Goal: Task Accomplishment & Management: Use online tool/utility

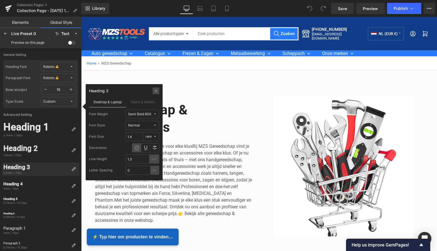
click at [157, 91] on icon at bounding box center [156, 91] width 4 height 4
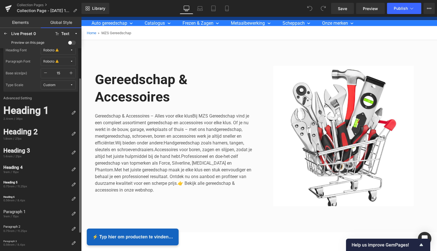
scroll to position [31, 0]
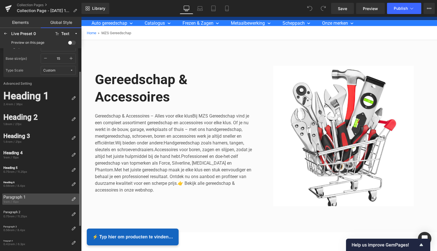
click at [52, 199] on div "Paragraph 1" at bounding box center [36, 197] width 66 height 5
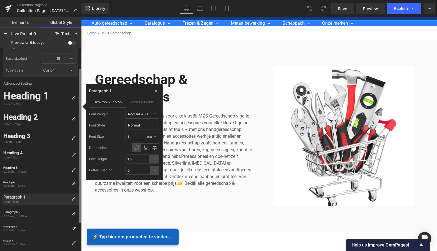
scroll to position [30, 0]
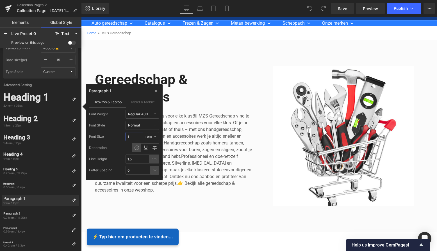
click at [130, 137] on input "1" at bounding box center [135, 136] width 18 height 9
click at [126, 137] on input "1" at bounding box center [135, 136] width 18 height 9
type input "09"
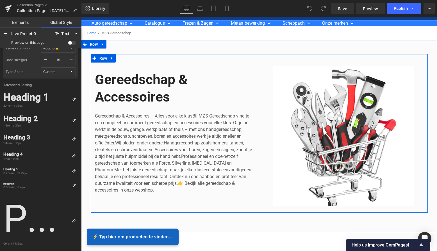
click at [314, 58] on div "Image Gereedschap & Accessoires Heading Gereedschap & Accessoires – Alles voor …" at bounding box center [259, 133] width 337 height 159
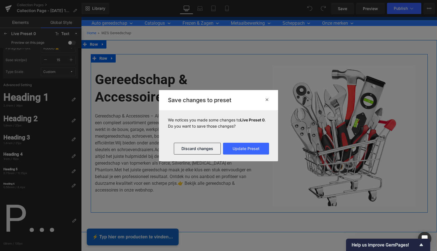
click at [267, 100] on icon at bounding box center [267, 99] width 4 height 4
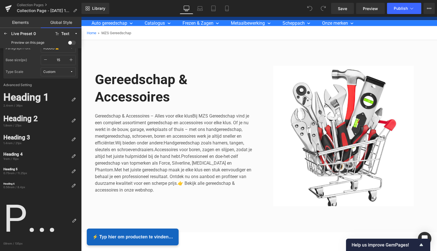
click at [72, 44] on span at bounding box center [72, 43] width 8 height 4
click at [68, 44] on input "checkbox" at bounding box center [68, 44] width 0 height 0
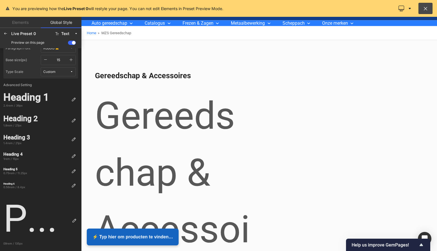
click at [70, 43] on span at bounding box center [72, 43] width 8 height 4
click at [68, 44] on input "checkbox" at bounding box center [68, 44] width 0 height 0
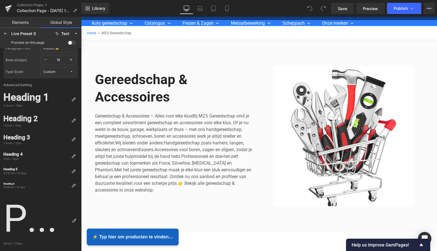
click at [71, 43] on span at bounding box center [72, 43] width 8 height 4
click at [68, 44] on input "checkbox" at bounding box center [68, 44] width 0 height 0
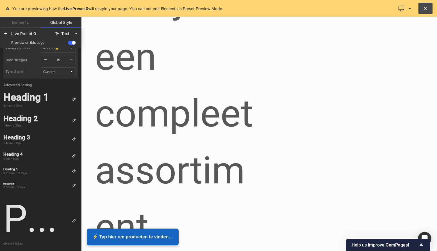
scroll to position [708, 0]
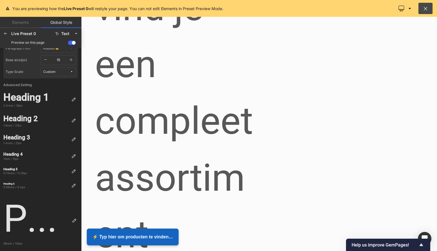
click at [73, 43] on span at bounding box center [72, 43] width 8 height 4
click at [68, 44] on input "checkbox" at bounding box center [68, 44] width 0 height 0
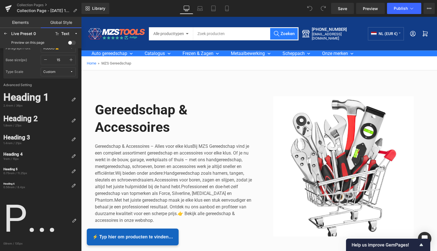
scroll to position [0, 0]
click at [6, 34] on icon at bounding box center [5, 33] width 4 height 4
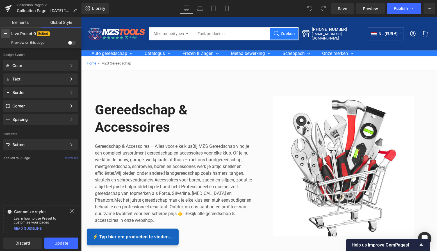
click at [4, 33] on icon at bounding box center [5, 33] width 4 height 4
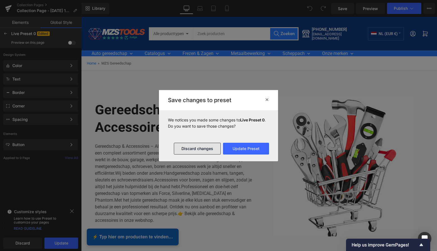
click at [206, 150] on button "Discard changes" at bounding box center [197, 149] width 47 height 12
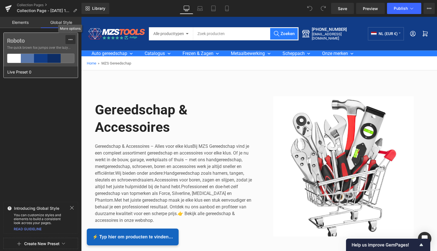
click at [72, 39] on icon at bounding box center [70, 39] width 4 height 4
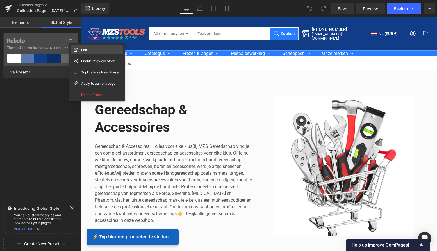
click at [93, 51] on div "Edit" at bounding box center [97, 49] width 52 height 9
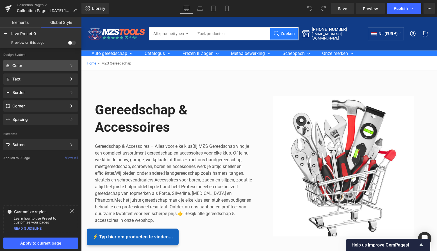
click at [62, 67] on div "Color" at bounding box center [39, 65] width 54 height 4
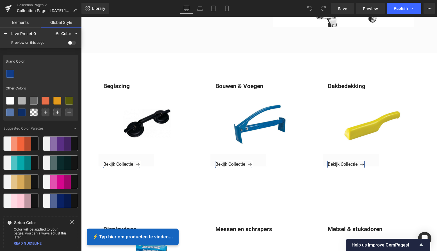
scroll to position [213, 0]
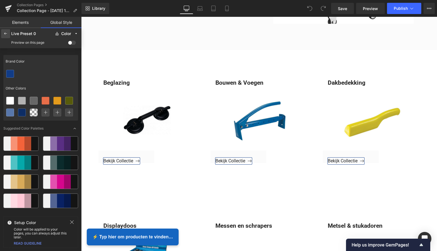
click at [5, 34] on icon at bounding box center [5, 33] width 4 height 4
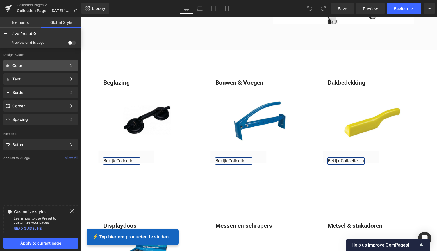
click at [65, 67] on div "Color" at bounding box center [39, 65] width 54 height 4
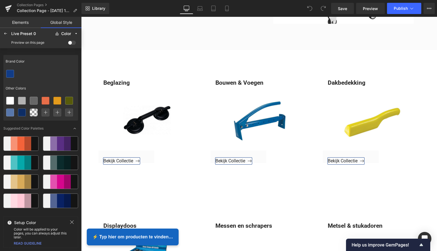
click at [71, 43] on span at bounding box center [72, 43] width 8 height 4
click at [68, 44] on input "checkbox" at bounding box center [68, 44] width 0 height 0
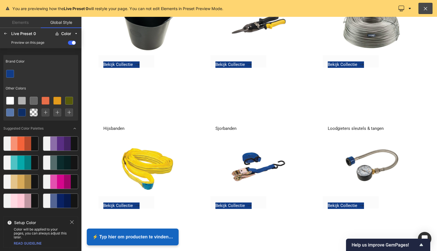
scroll to position [594, 0]
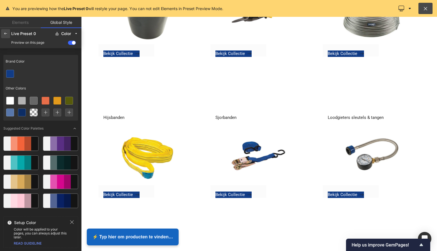
click at [7, 35] on icon at bounding box center [5, 33] width 4 height 4
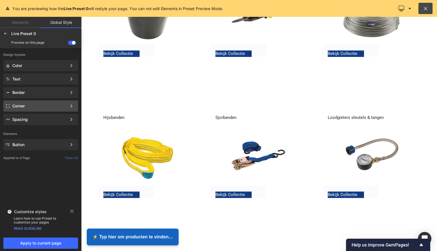
click at [58, 107] on div "Corner" at bounding box center [39, 106] width 54 height 4
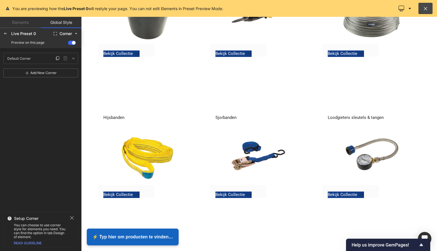
click at [50, 60] on div "Default Corner Default Corner" at bounding box center [29, 58] width 49 height 8
click at [75, 60] on icon at bounding box center [73, 58] width 4 height 4
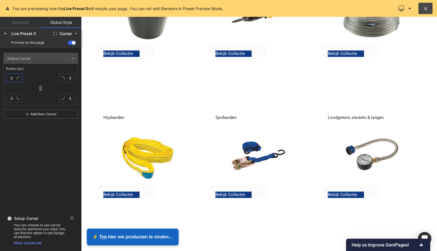
type input "4"
click at [87, 155] on div at bounding box center [259, 134] width 356 height 235
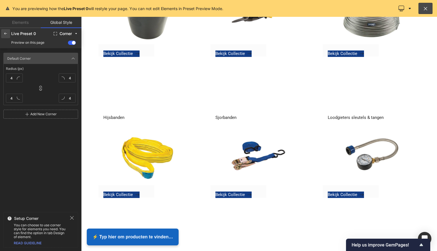
click at [7, 34] on icon at bounding box center [5, 33] width 4 height 4
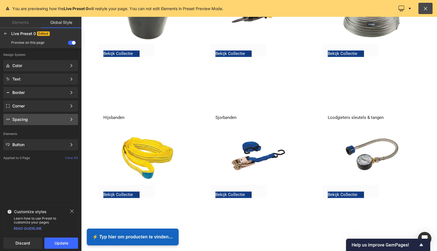
click at [56, 118] on div "Spacing" at bounding box center [39, 119] width 54 height 4
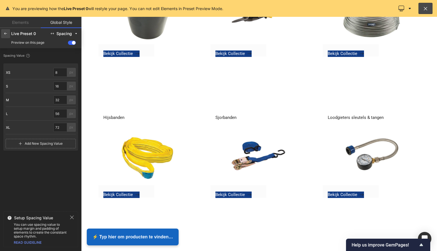
click at [5, 34] on icon at bounding box center [5, 33] width 4 height 4
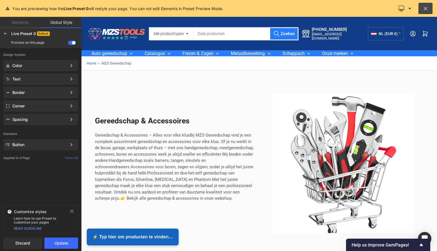
scroll to position [0, 0]
click at [7, 35] on icon at bounding box center [5, 33] width 4 height 4
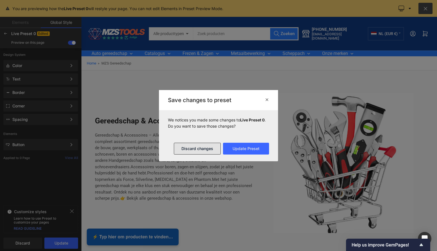
click at [211, 149] on button "Discard changes" at bounding box center [197, 149] width 47 height 12
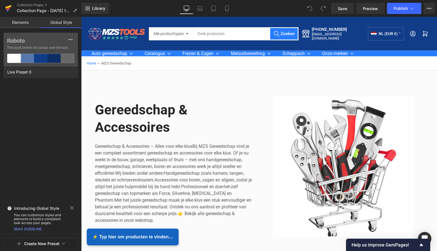
click at [8, 6] on icon at bounding box center [8, 7] width 6 height 4
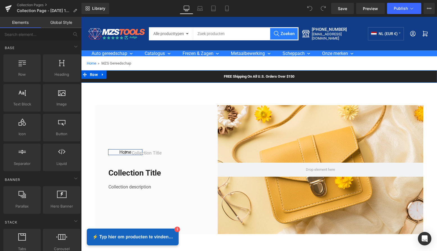
drag, startPoint x: 142, startPoint y: 74, endPoint x: 123, endPoint y: 76, distance: 19.5
click at [139, 75] on div "FREE Shipping On All U.S. Orders Over $150 Text Block Row" at bounding box center [259, 77] width 356 height 12
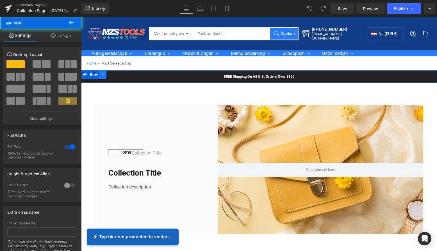
click at [102, 75] on icon at bounding box center [102, 75] width 1 height 3
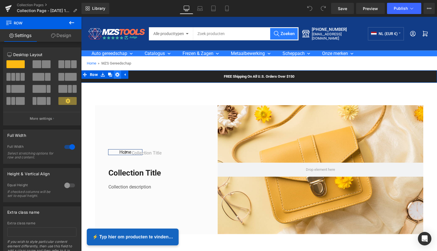
click at [115, 75] on icon at bounding box center [117, 75] width 4 height 4
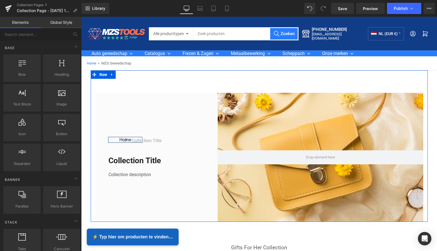
click at [110, 75] on icon at bounding box center [112, 75] width 4 height 4
click at [126, 74] on icon at bounding box center [127, 75] width 4 height 4
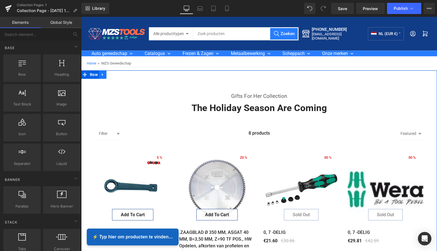
click at [102, 76] on icon at bounding box center [103, 75] width 4 height 4
click at [117, 76] on icon at bounding box center [117, 75] width 4 height 4
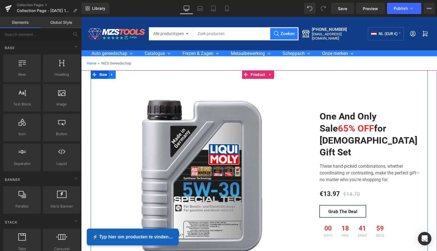
click at [111, 75] on icon at bounding box center [111, 75] width 1 height 3
click at [126, 75] on icon at bounding box center [127, 75] width 4 height 4
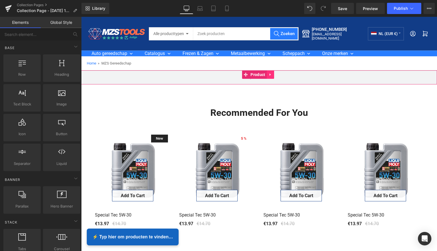
click at [270, 74] on icon at bounding box center [271, 75] width 4 height 4
click at [274, 75] on icon at bounding box center [274, 75] width 4 height 4
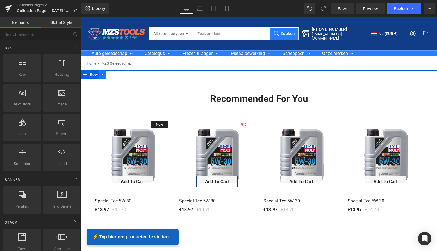
click at [103, 74] on icon at bounding box center [103, 75] width 4 height 4
click at [117, 75] on icon at bounding box center [117, 75] width 4 height 4
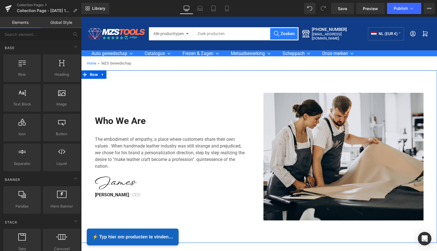
click at [101, 76] on icon at bounding box center [103, 75] width 4 height 4
click at [116, 76] on icon at bounding box center [117, 75] width 4 height 4
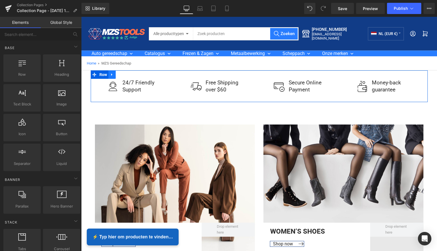
click at [112, 74] on icon at bounding box center [112, 75] width 4 height 4
click at [128, 75] on icon at bounding box center [127, 75] width 4 height 4
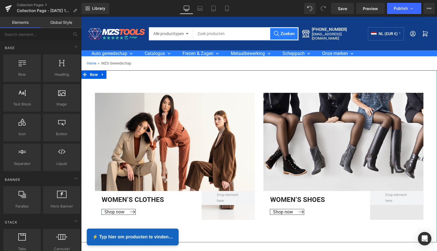
click at [102, 75] on icon at bounding box center [102, 75] width 1 height 3
click at [119, 76] on link at bounding box center [117, 75] width 7 height 8
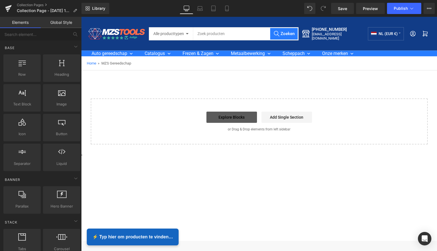
click at [231, 117] on link "Explore Blocks" at bounding box center [231, 117] width 51 height 11
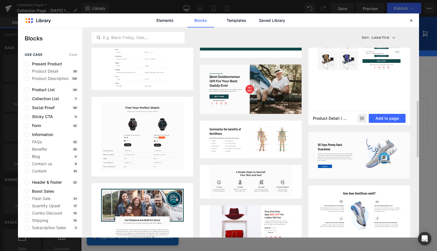
scroll to position [241, 0]
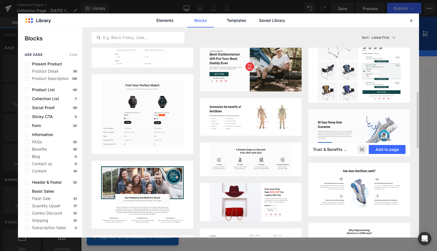
click at [354, 136] on img at bounding box center [359, 133] width 102 height 47
click at [389, 149] on button "Add to page" at bounding box center [387, 149] width 37 height 9
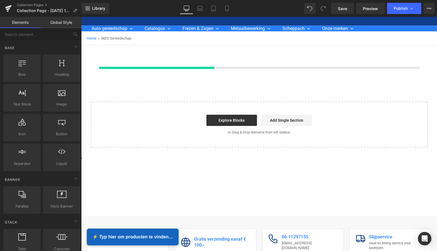
scroll to position [26, 0]
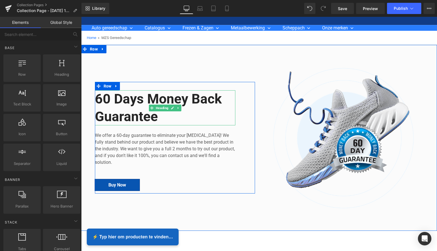
click at [158, 118] on h2 "60 Days Money Back Guarantee" at bounding box center [165, 107] width 140 height 35
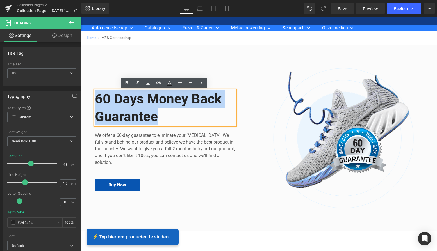
drag, startPoint x: 158, startPoint y: 116, endPoint x: 94, endPoint y: 101, distance: 65.7
click at [95, 101] on h2 "60 Days Money Back Guarantee" at bounding box center [165, 107] width 140 height 35
paste div
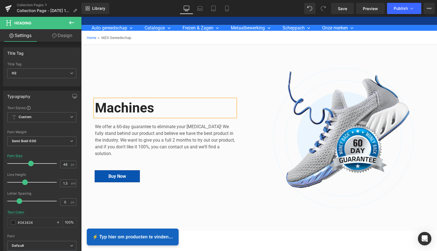
scroll to position [45, 0]
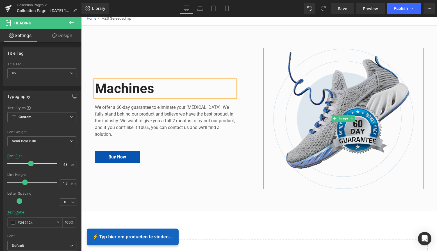
click at [358, 87] on img at bounding box center [343, 118] width 160 height 141
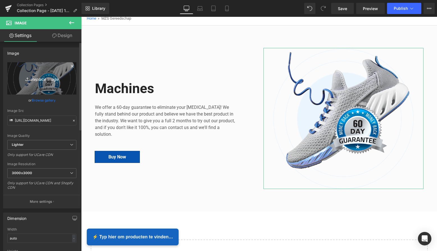
click at [47, 79] on icon "Replace Image" at bounding box center [41, 78] width 45 height 7
type input "C:\fakepath\Groen Modern Doe-het-zelf Instagram Stories (800 x 800 px)-3.png"
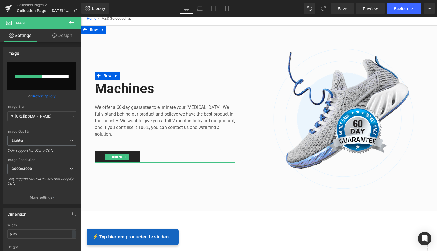
click at [135, 157] on link "Buy Now" at bounding box center [117, 157] width 45 height 12
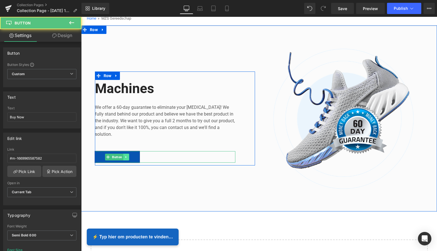
click at [127, 158] on link at bounding box center [126, 157] width 6 height 7
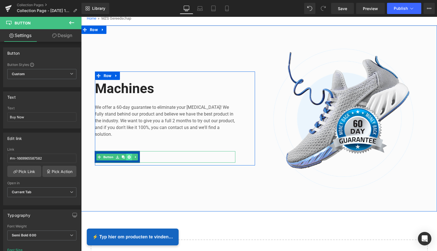
click at [129, 157] on icon at bounding box center [129, 157] width 3 height 3
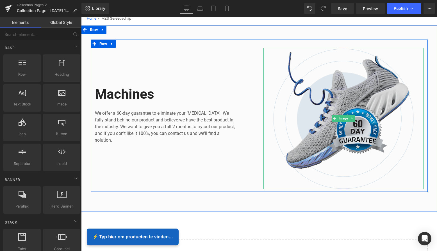
click at [347, 93] on img at bounding box center [343, 118] width 160 height 141
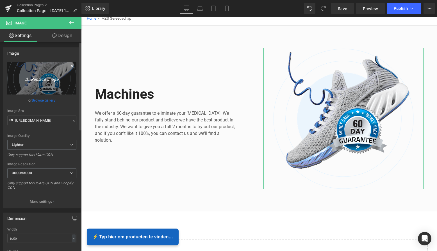
click at [49, 79] on icon "Replace Image" at bounding box center [41, 78] width 45 height 7
type input "C:\fakepath\Groen Modern Doe-het-zelf Instagram Stories (800 x 800 px)-3.png"
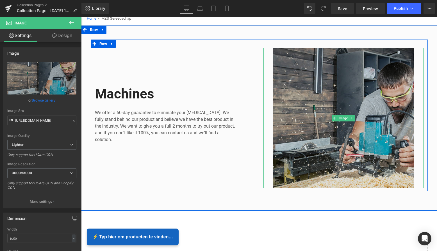
click at [358, 91] on img at bounding box center [343, 118] width 160 height 140
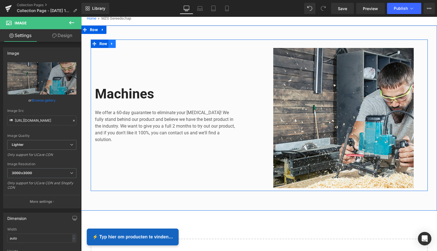
click at [112, 44] on icon at bounding box center [112, 44] width 4 height 4
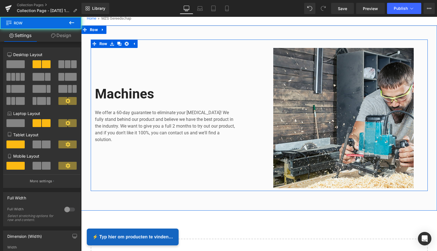
click at [185, 54] on div "Machines Heading We offer a 60-day guarantee to eliminate your foot pain! We fu…" at bounding box center [175, 118] width 169 height 140
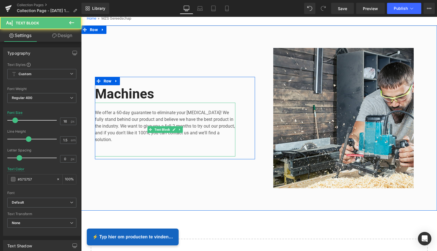
drag, startPoint x: 116, startPoint y: 138, endPoint x: 107, endPoint y: 141, distance: 9.3
click at [112, 141] on p "We offer a 60-day guarantee to eliminate your foot pain! We fully stand behind …" at bounding box center [165, 127] width 140 height 34
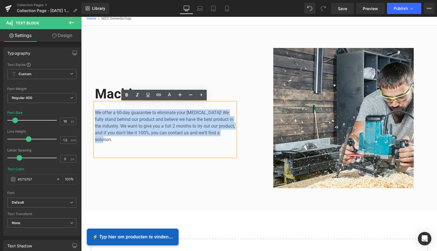
drag, startPoint x: 113, startPoint y: 140, endPoint x: 95, endPoint y: 109, distance: 36.4
click at [95, 109] on div "We offer a 60-day guarantee to eliminate your foot pain! We fully stand behind …" at bounding box center [165, 130] width 140 height 54
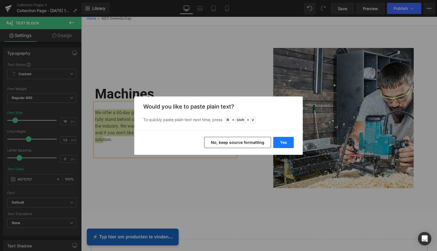
click at [275, 143] on button "Yes" at bounding box center [283, 142] width 21 height 11
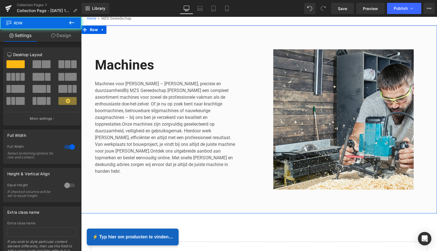
click at [242, 196] on div "Image Machines Heading Machines voor elke klus – kracht, precisie en duurzaamhe…" at bounding box center [259, 120] width 356 height 188
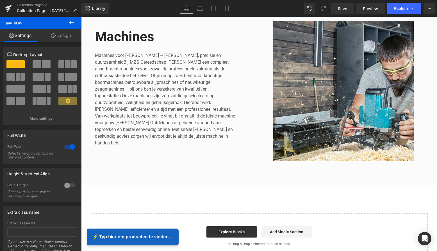
scroll to position [74, 0]
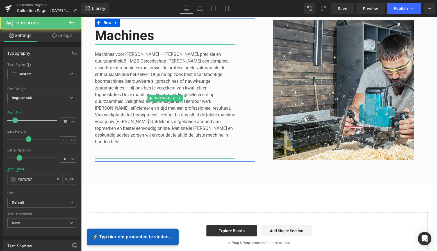
drag, startPoint x: 212, startPoint y: 55, endPoint x: 217, endPoint y: 56, distance: 4.8
click at [212, 55] on p "Machines voor elke klus – kracht, precisie en duurzaamheidBij MZS Gereedschap v…" at bounding box center [165, 98] width 140 height 94
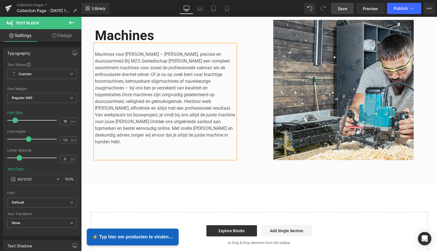
click at [343, 8] on span "Save" at bounding box center [342, 9] width 9 height 6
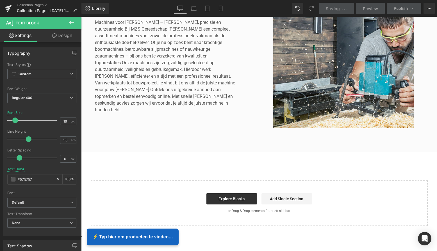
scroll to position [107, 0]
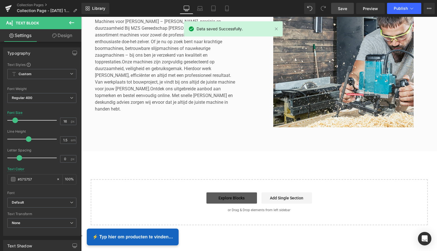
click at [233, 197] on link "Explore Blocks" at bounding box center [231, 198] width 51 height 11
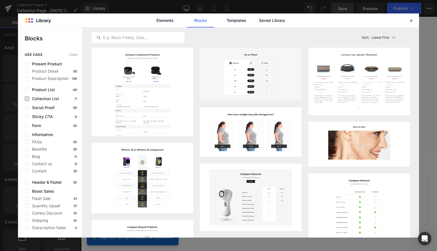
click at [30, 99] on span "Collection List" at bounding box center [44, 99] width 30 height 4
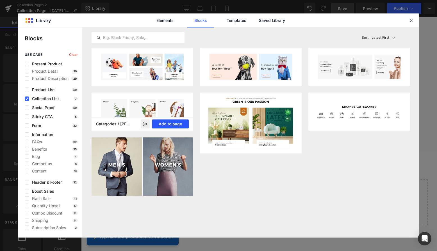
click at [172, 123] on button "Add to page" at bounding box center [170, 124] width 37 height 9
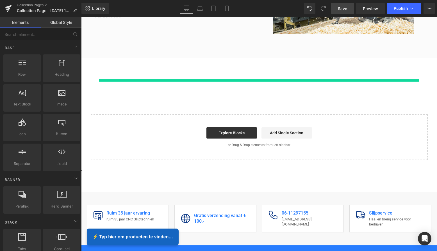
scroll to position [211, 0]
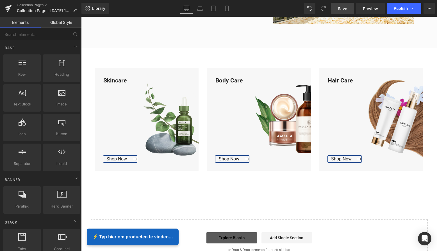
click at [229, 237] on link "Explore Blocks" at bounding box center [231, 238] width 51 height 11
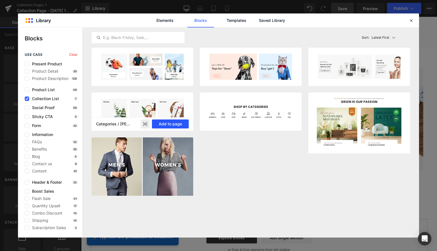
click at [180, 124] on button "Add to page" at bounding box center [170, 124] width 37 height 9
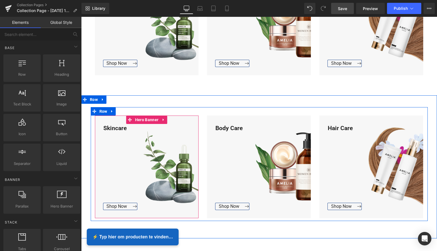
scroll to position [282, 0]
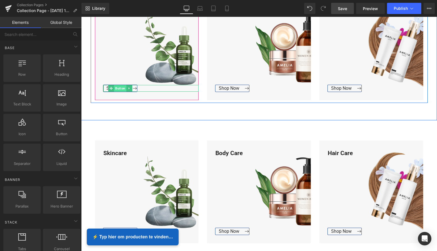
click at [117, 86] on span "Button" at bounding box center [120, 88] width 12 height 7
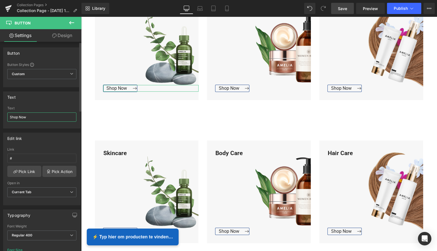
drag, startPoint x: 24, startPoint y: 117, endPoint x: 9, endPoint y: 116, distance: 14.6
click at [9, 116] on input "Shop Now" at bounding box center [41, 117] width 69 height 9
type input "Bekijk Collectie"
drag, startPoint x: 38, startPoint y: 116, endPoint x: 8, endPoint y: 115, distance: 30.6
click at [8, 115] on input "Bekijk Collectie" at bounding box center [41, 117] width 69 height 9
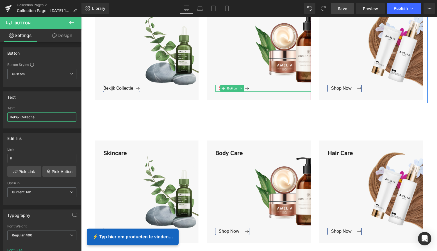
click at [229, 86] on span "Button" at bounding box center [232, 88] width 12 height 7
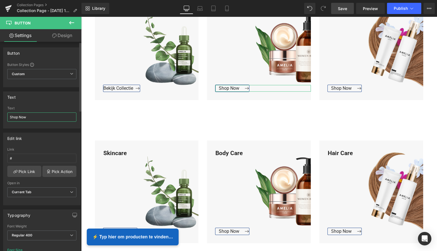
drag, startPoint x: 33, startPoint y: 118, endPoint x: 3, endPoint y: 117, distance: 30.1
click at [3, 116] on div "Text Shop Now Text Shop Now" at bounding box center [42, 107] width 84 height 41
paste input "Bekijk Collectie"
type input "Bekijk Collectie"
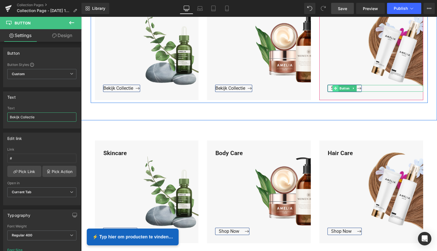
click at [337, 85] on span at bounding box center [336, 88] width 6 height 7
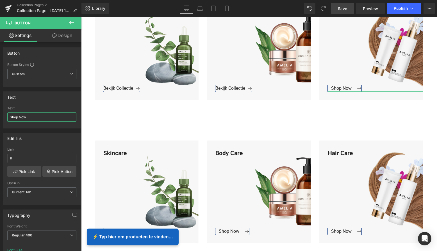
drag, startPoint x: 30, startPoint y: 119, endPoint x: -6, endPoint y: 118, distance: 36.3
click at [0, 118] on html "Button You are previewing how the will restyle your page. You can not edit Elem…" at bounding box center [218, 125] width 437 height 251
paste input "Bekijk Collectie"
type input "Bekijk Collectie"
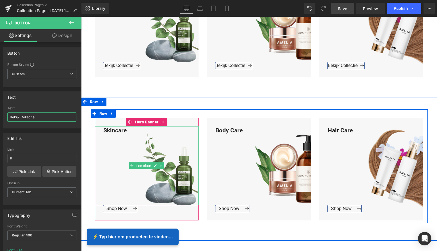
scroll to position [309, 0]
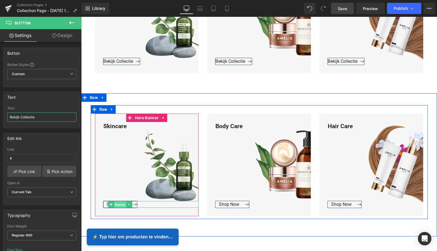
click at [118, 202] on span "Button" at bounding box center [120, 205] width 12 height 7
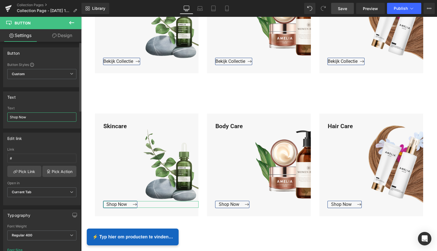
drag, startPoint x: 32, startPoint y: 120, endPoint x: 0, endPoint y: 117, distance: 32.2
click at [0, 117] on div "Text Shop Now Text Shop Now" at bounding box center [42, 107] width 84 height 41
paste input "Bekijk Collectie"
type input "Bekijk Collectie"
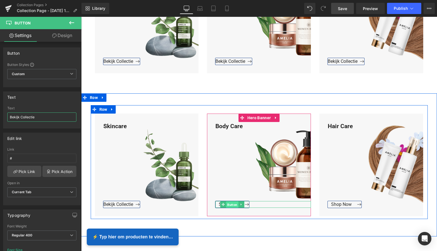
click at [230, 202] on span "Button" at bounding box center [232, 205] width 12 height 7
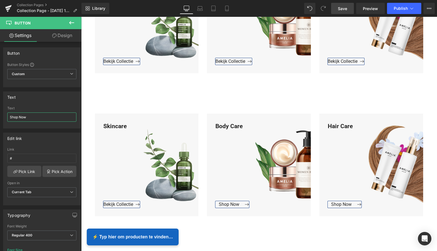
drag, startPoint x: 25, startPoint y: 118, endPoint x: -2, endPoint y: 116, distance: 27.0
click at [0, 116] on html "Button You are previewing how the will restyle your page. You can not edit Elem…" at bounding box center [218, 125] width 437 height 251
paste input "Bekijk Collectie"
type input "Bekijk Collectie"
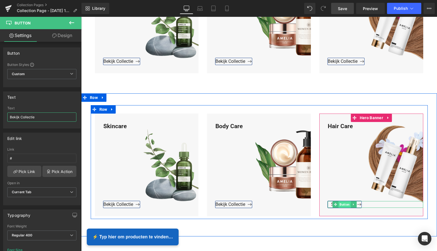
click at [341, 201] on span "Button" at bounding box center [345, 204] width 12 height 7
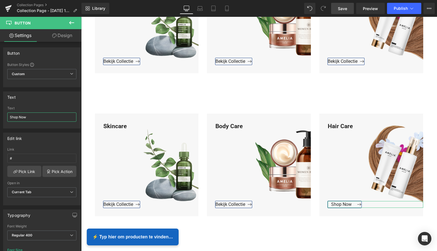
drag, startPoint x: 28, startPoint y: 117, endPoint x: -4, endPoint y: 113, distance: 32.0
click at [0, 113] on html "Button You are previewing how the will restyle your page. You can not edit Elem…" at bounding box center [218, 125] width 437 height 251
paste input "Bekijk Collectie"
type input "Bekijk Collectie"
click at [71, 73] on icon at bounding box center [71, 73] width 3 height 3
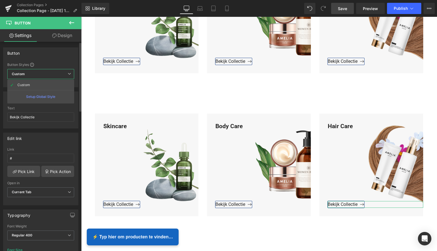
click at [45, 97] on div "Setup Global Style" at bounding box center [40, 96] width 67 height 13
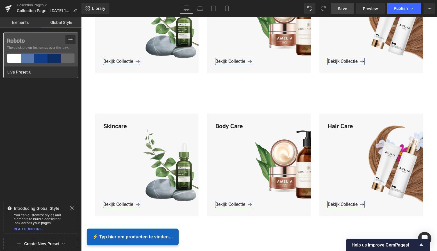
click at [69, 41] on icon at bounding box center [70, 39] width 4 height 4
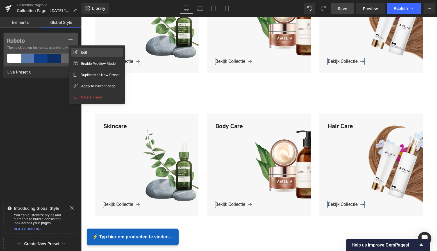
click at [82, 52] on span "Edit" at bounding box center [84, 52] width 6 height 6
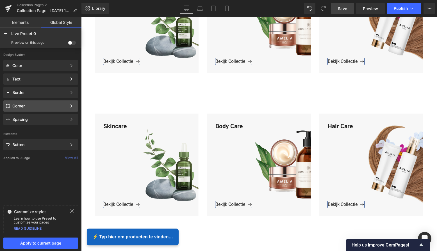
click at [42, 106] on div "Corner" at bounding box center [39, 106] width 54 height 4
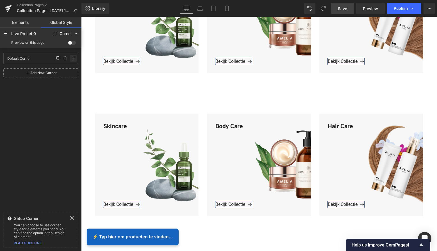
click at [71, 59] on icon at bounding box center [73, 58] width 4 height 4
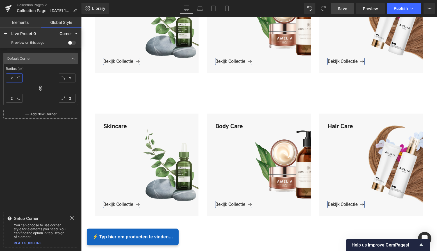
drag, startPoint x: 13, startPoint y: 78, endPoint x: 8, endPoint y: 79, distance: 5.2
click at [9, 79] on input "2" at bounding box center [14, 78] width 17 height 9
drag, startPoint x: 13, startPoint y: 77, endPoint x: 6, endPoint y: 77, distance: 7.9
click at [6, 77] on div "Radius (px) 6 2 2 2" at bounding box center [41, 84] width 74 height 41
type input "8"
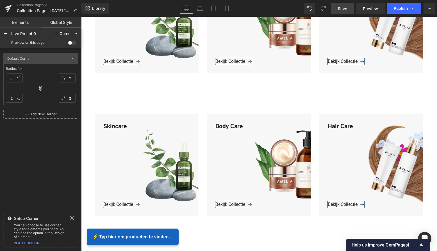
click at [22, 93] on div at bounding box center [41, 88] width 70 height 11
click at [70, 42] on span at bounding box center [72, 43] width 8 height 4
click at [68, 44] on input "checkbox" at bounding box center [68, 44] width 0 height 0
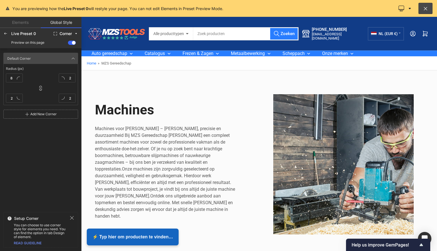
scroll to position [0, 0]
click at [424, 5] on button at bounding box center [426, 8] width 14 height 11
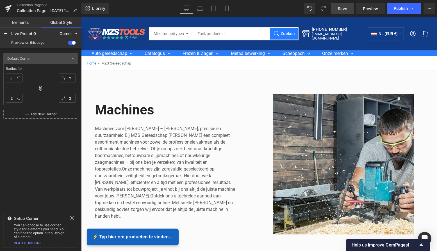
click at [341, 7] on span "Save" at bounding box center [342, 9] width 9 height 6
click at [372, 8] on span "Preview" at bounding box center [370, 9] width 15 height 6
click at [398, 9] on span "Publish" at bounding box center [401, 8] width 14 height 4
drag, startPoint x: 395, startPoint y: 60, endPoint x: 311, endPoint y: 43, distance: 85.4
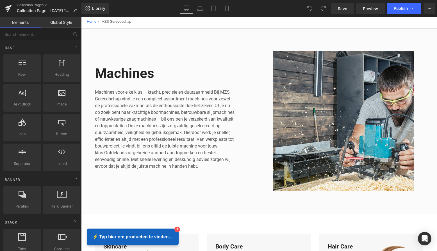
scroll to position [41, 0]
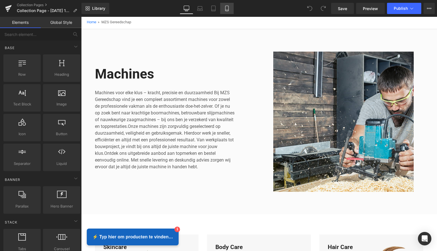
click at [228, 7] on icon at bounding box center [227, 9] width 6 height 6
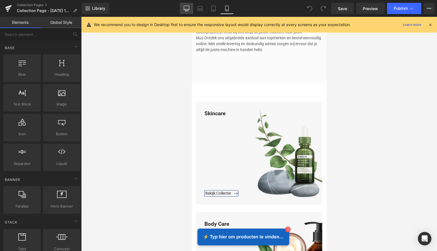
click at [184, 9] on icon at bounding box center [187, 9] width 6 height 6
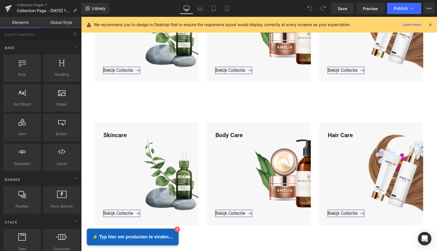
scroll to position [301, 0]
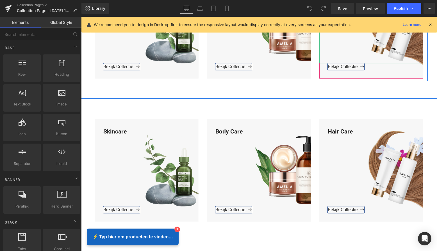
click at [429, 26] on icon at bounding box center [430, 24] width 5 height 5
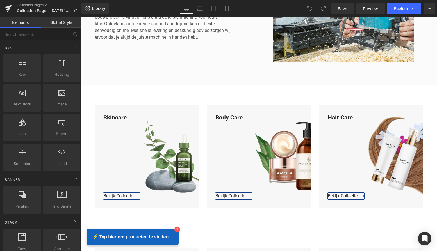
scroll to position [172, 0]
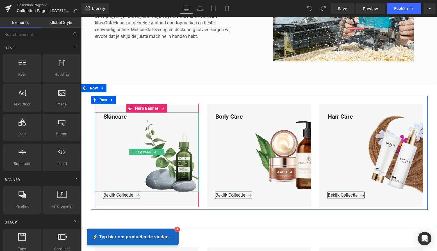
click at [127, 115] on div "Skincare" at bounding box center [147, 152] width 104 height 79
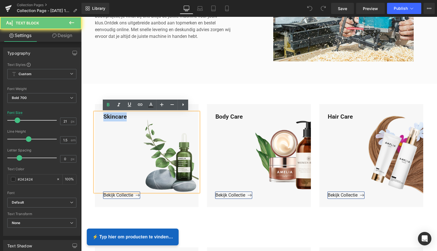
drag, startPoint x: 126, startPoint y: 117, endPoint x: 102, endPoint y: 116, distance: 24.5
click at [102, 116] on div "Skincare" at bounding box center [147, 152] width 104 height 79
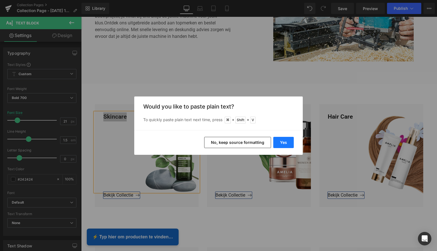
click at [278, 142] on button "Yes" at bounding box center [283, 142] width 21 height 11
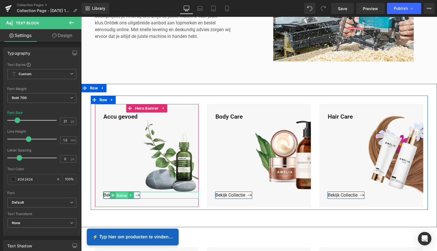
click at [122, 195] on span "Button" at bounding box center [122, 195] width 12 height 7
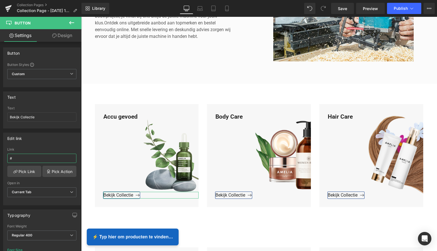
drag, startPoint x: 19, startPoint y: 160, endPoint x: -3, endPoint y: 158, distance: 21.4
click at [0, 158] on html "Button You are previewing how the will restyle your page. You can not edit Elem…" at bounding box center [218, 125] width 437 height 251
paste input "https://www.mzsgereedschap.nl/collections/accu-gevoed"
type input "https://www.mzsgereedschap.nl/collections/accu-gevoed"
click at [19, 171] on link "Pick Link" at bounding box center [24, 171] width 34 height 11
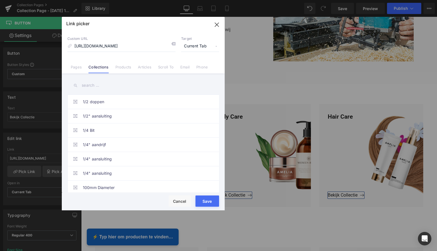
click at [204, 201] on button "Save" at bounding box center [207, 201] width 24 height 11
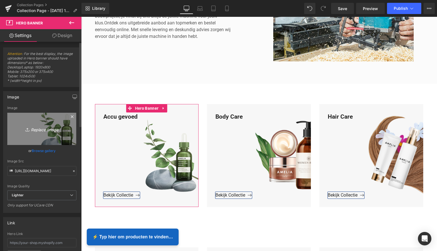
click at [49, 128] on icon "Replace Image" at bounding box center [41, 129] width 45 height 7
type input "C:\fakepath\Groen Modern Doe-het-zelf Instagram Stories (800 x 800 px)-3.png"
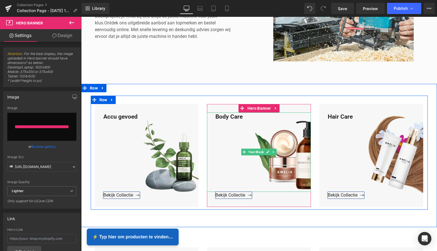
type input "https://ucarecdn.com/7c2ce533-6af1-4c1e-a561-93fef61eeddc/-/format/auto/-/previ…"
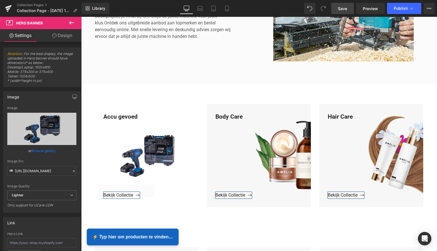
click at [346, 8] on span "Save" at bounding box center [342, 9] width 9 height 6
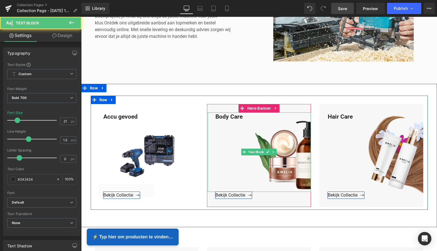
drag, startPoint x: 243, startPoint y: 117, endPoint x: 208, endPoint y: 117, distance: 34.3
click at [207, 116] on div "Body Care Text Block" at bounding box center [259, 152] width 104 height 79
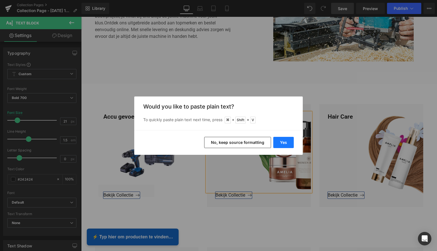
click at [280, 143] on button "Yes" at bounding box center [283, 142] width 21 height 11
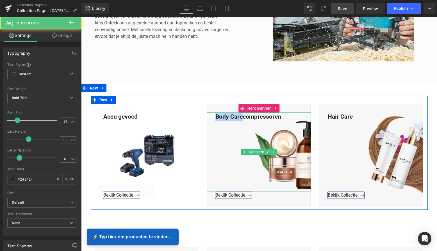
drag, startPoint x: 242, startPoint y: 117, endPoint x: 209, endPoint y: 118, distance: 32.9
click at [210, 117] on div "Body Carecompressoren" at bounding box center [259, 152] width 104 height 79
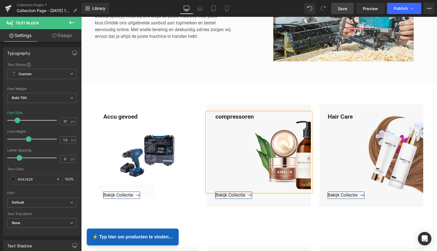
click at [218, 117] on div "compressoren" at bounding box center [259, 152] width 104 height 79
click at [233, 195] on span "Button" at bounding box center [234, 195] width 12 height 7
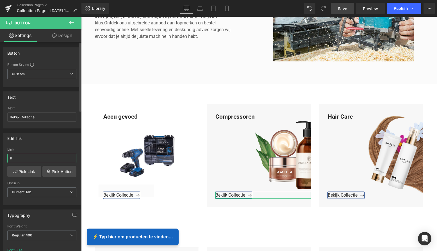
drag, startPoint x: 20, startPoint y: 158, endPoint x: 5, endPoint y: 158, distance: 14.9
click at [5, 158] on div "# Link # Pick Link Pick Action Current Tab New Tab Open in Current Tab Current …" at bounding box center [41, 177] width 77 height 58
type input "https://www.mzsgereedschap.nl/collections/compressors-1"
click at [23, 173] on link "Pick Link" at bounding box center [24, 171] width 34 height 11
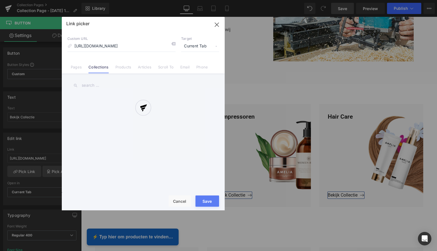
scroll to position [0, 13]
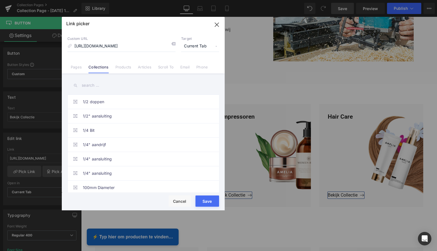
click at [206, 201] on button "Save" at bounding box center [207, 201] width 24 height 11
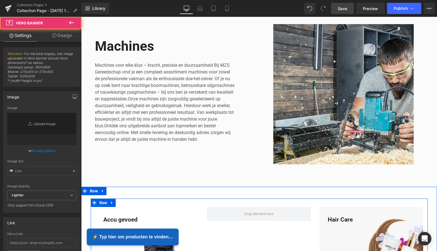
type input "https://ucarecdn.com/caf1f9ce-bff7-439e-8b78-09fc3745c289/-/format/auto/-/previ…"
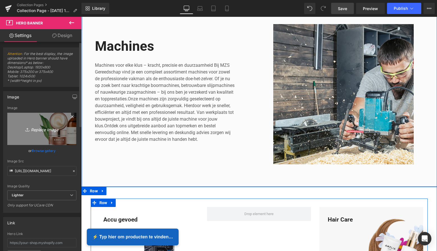
click at [47, 129] on icon "Replace Image" at bounding box center [41, 129] width 45 height 7
type input "C:\fakepath\Groen Modern Doe-het-zelf Instagram Stories (800 x 800 px)-3.png"
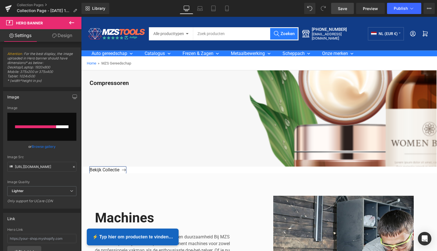
scroll to position [0, 0]
type input "https://ucarecdn.com/a5c03323-d4d3-4f17-bbbb-970095fb6c17/-/format/auto/-/previ…"
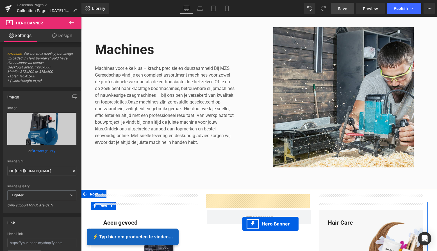
scroll to position [102, 0]
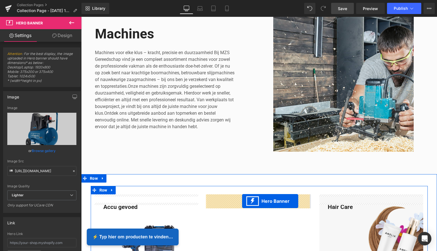
drag, startPoint x: 242, startPoint y: 75, endPoint x: 242, endPoint y: 201, distance: 126.1
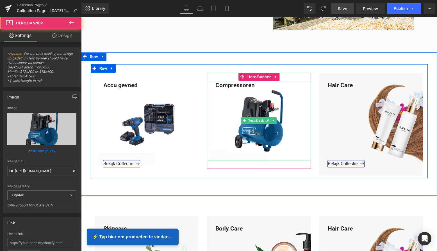
scroll to position [215, 0]
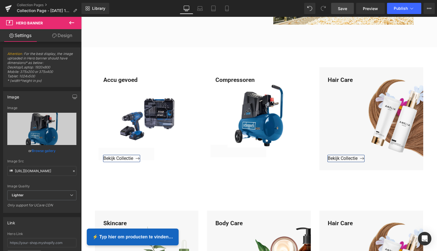
click at [348, 10] on link "Save" at bounding box center [342, 8] width 23 height 11
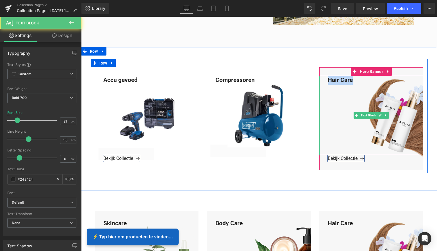
drag, startPoint x: 354, startPoint y: 79, endPoint x: 320, endPoint y: 79, distance: 34.3
click at [320, 79] on div "Hair Care" at bounding box center [371, 115] width 104 height 79
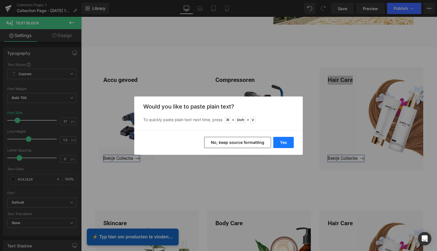
click at [284, 141] on button "Yes" at bounding box center [283, 142] width 21 height 11
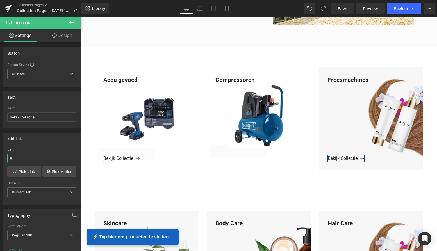
drag, startPoint x: 17, startPoint y: 161, endPoint x: -1, endPoint y: 161, distance: 18.5
click at [0, 161] on html "Button You are previewing how the will restyle your page. You can not edit Elem…" at bounding box center [218, 125] width 437 height 251
drag, startPoint x: 18, startPoint y: 160, endPoint x: 2, endPoint y: 159, distance: 15.8
click at [2, 159] on div "Edit link # Link # Pick Link Pick Action Current Tab New Tab Open in Current Ta…" at bounding box center [42, 167] width 84 height 77
paste input "https://www.mzsgereedschap.nl/collections/freesmachines"
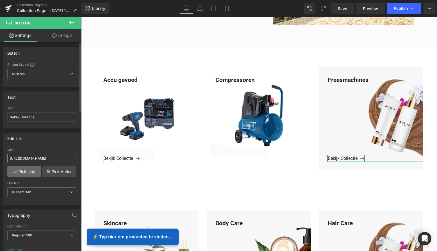
type input "https://www.mzsgereedschap.nl/collections/freesmachines"
click at [19, 170] on link "Pick Link" at bounding box center [24, 171] width 34 height 11
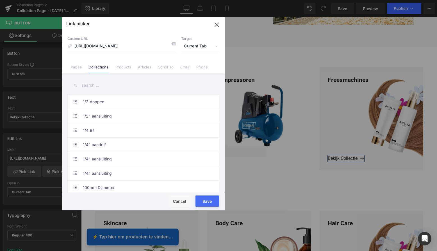
click at [211, 202] on button "Save" at bounding box center [207, 201] width 24 height 11
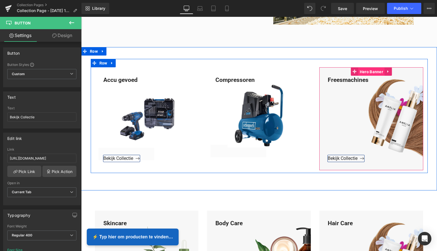
click at [372, 73] on span "Hero Banner" at bounding box center [371, 72] width 26 height 8
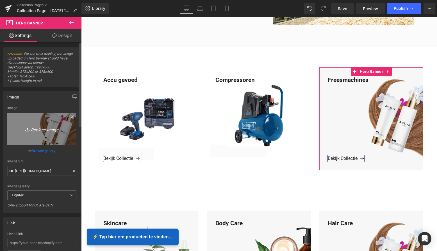
click at [47, 130] on icon "Replace Image" at bounding box center [41, 129] width 45 height 7
type input "C:\fakepath\Groen Modern Doe-het-zelf Instagram Stories (800 x 800 px)-3.png"
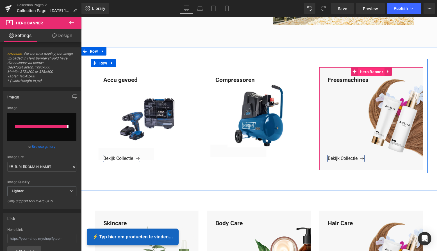
click at [369, 73] on span "Hero Banner" at bounding box center [371, 72] width 26 height 8
type input "https://ucarecdn.com/ef622346-a64d-44ba-a5e0-bc9477e6c033/-/format/auto/-/previ…"
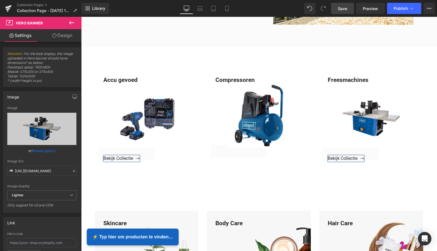
click at [338, 6] on link "Save" at bounding box center [342, 8] width 23 height 11
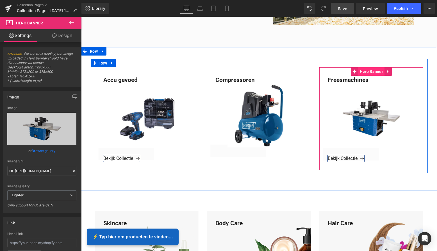
click at [381, 70] on span "Hero Banner" at bounding box center [371, 71] width 26 height 8
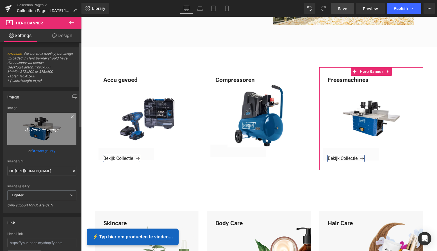
click at [46, 126] on icon "Replace Image" at bounding box center [41, 129] width 45 height 7
type input "C:\fakepath\Groen Modern Doe-het-zelf Instagram Stories (800 x 800 px)-3.png"
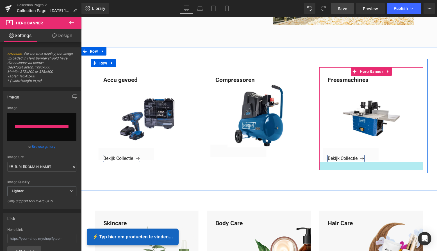
type input "https://ucarecdn.com/1b30e926-c2b7-479d-8ca0-b0ffee50e6c6/-/format/auto/-/previ…"
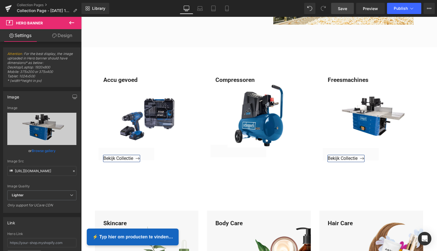
click at [337, 10] on link "Save" at bounding box center [342, 8] width 23 height 11
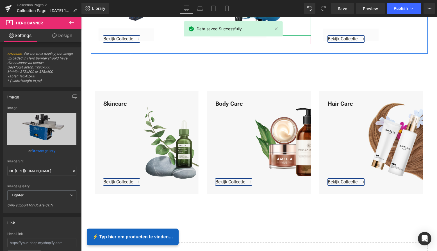
scroll to position [337, 0]
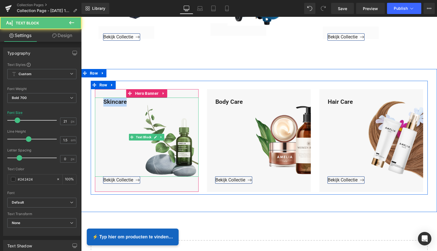
drag, startPoint x: 129, startPoint y: 101, endPoint x: 104, endPoint y: 102, distance: 25.0
click at [100, 101] on div "Skincare" at bounding box center [147, 137] width 104 height 79
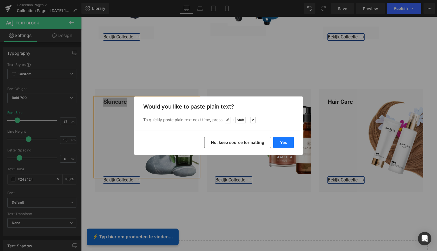
click at [278, 141] on button "Yes" at bounding box center [283, 142] width 21 height 11
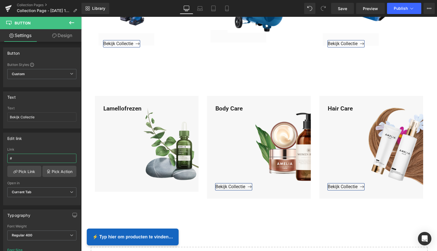
drag, startPoint x: 14, startPoint y: 160, endPoint x: -9, endPoint y: 158, distance: 23.3
click at [0, 158] on html "Button You are previewing how the will restyle your page. You can not edit Elem…" at bounding box center [218, 125] width 437 height 251
paste input "https://www.mzsgereedschap.nl/collections/zaagbladen"
type input "https://www.mzsgereedschap.nl/collections/zaagbladen"
click at [28, 174] on link "Pick Link" at bounding box center [24, 171] width 34 height 11
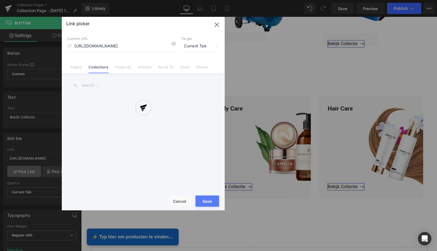
scroll to position [0, 7]
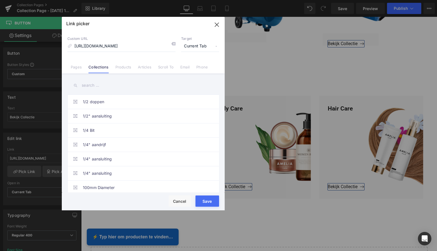
click at [204, 199] on button "Save" at bounding box center [207, 201] width 24 height 11
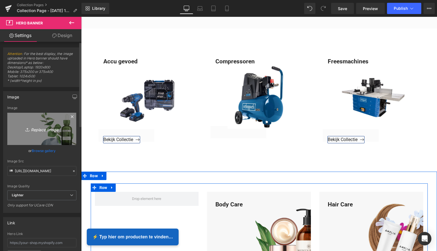
click at [45, 132] on icon "Replace Image" at bounding box center [41, 129] width 45 height 7
type input "C:\fakepath\Groen Modern Doe-het-zelf Instagram Stories (800 x 800 px)-3.png"
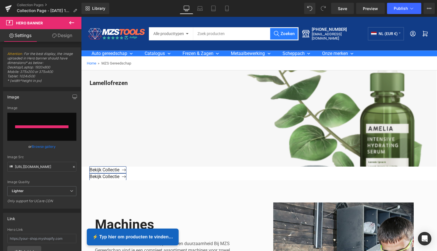
type input "https://ucarecdn.com/8a24c953-5eeb-4fa4-a1f1-cb431b16084f/-/format/auto/-/previ…"
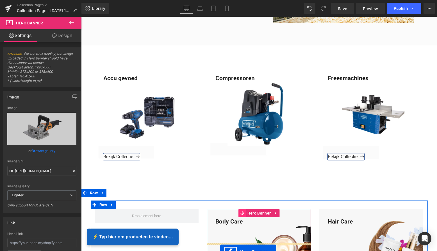
scroll to position [248, 0]
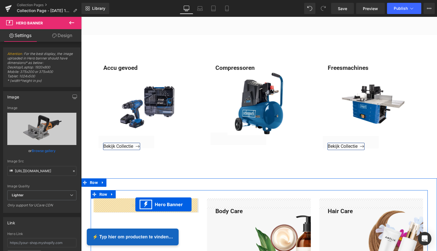
drag, startPoint x: 241, startPoint y: 74, endPoint x: 135, endPoint y: 205, distance: 168.1
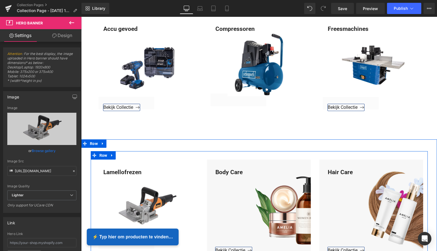
scroll to position [274, 0]
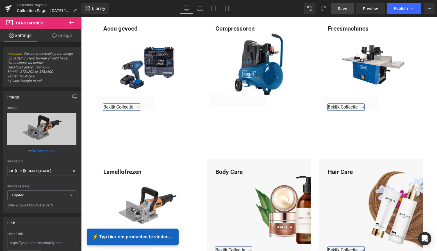
click at [346, 10] on span "Save" at bounding box center [342, 9] width 9 height 6
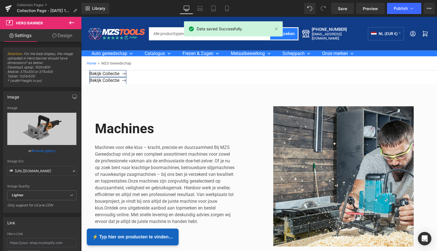
scroll to position [0, 0]
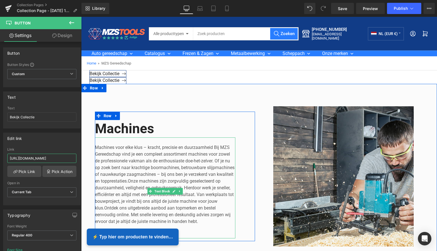
drag, startPoint x: 128, startPoint y: 176, endPoint x: 100, endPoint y: 162, distance: 31.7
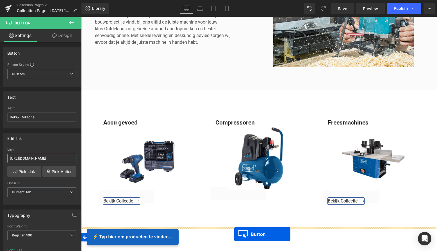
scroll to position [206, 0]
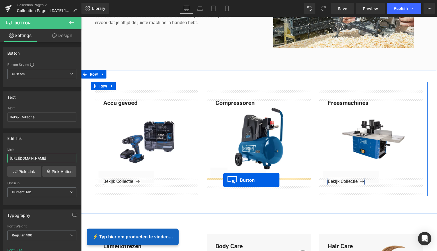
drag, startPoint x: 97, startPoint y: 72, endPoint x: 223, endPoint y: 180, distance: 165.7
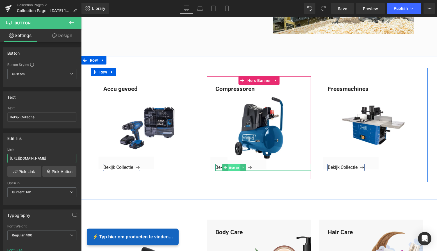
click at [235, 167] on span "Button" at bounding box center [234, 167] width 12 height 7
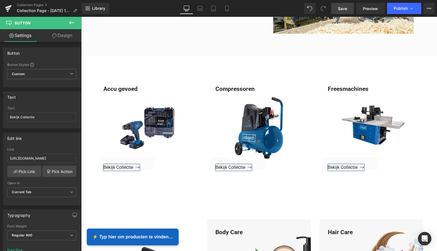
click at [348, 9] on link "Save" at bounding box center [342, 8] width 23 height 11
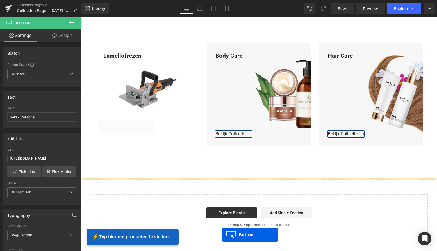
scroll to position [396, 0]
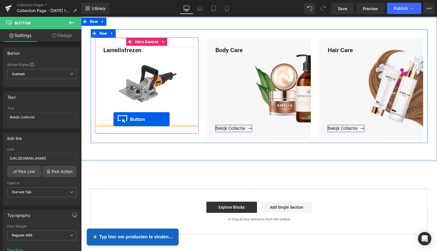
drag, startPoint x: 106, startPoint y: 73, endPoint x: 113, endPoint y: 119, distance: 46.6
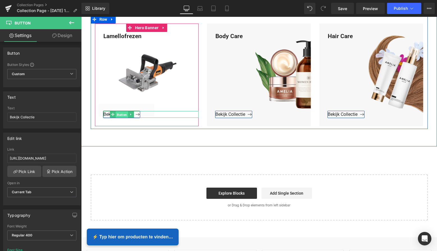
click at [121, 113] on span "Button" at bounding box center [122, 115] width 12 height 7
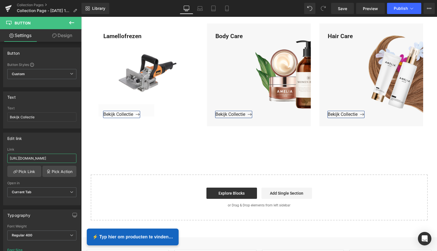
drag, startPoint x: 135, startPoint y: 175, endPoint x: 89, endPoint y: 158, distance: 48.9
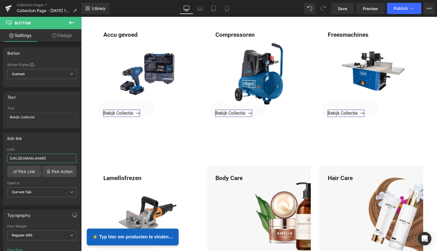
scroll to position [252, 0]
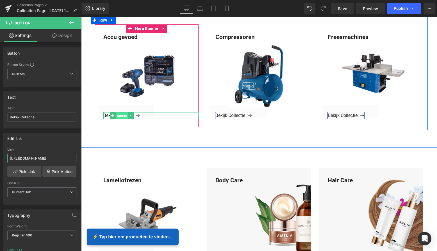
click at [121, 115] on span "Button" at bounding box center [122, 115] width 12 height 7
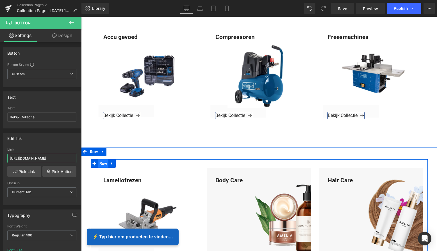
drag, startPoint x: 136, startPoint y: 174, endPoint x: 106, endPoint y: 160, distance: 32.9
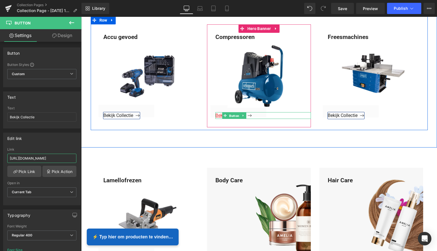
click at [237, 117] on span "Button" at bounding box center [234, 115] width 12 height 7
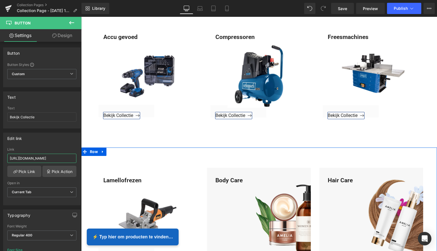
drag, startPoint x: 124, startPoint y: 175, endPoint x: 88, endPoint y: 161, distance: 38.5
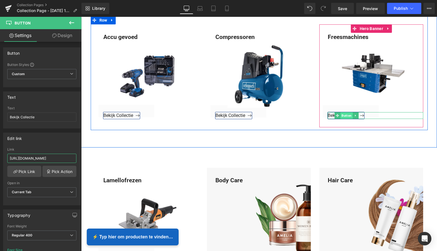
click at [345, 114] on span "Button" at bounding box center [346, 115] width 12 height 7
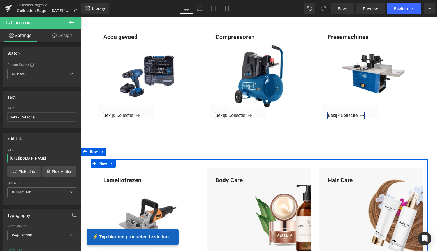
drag, startPoint x: 119, startPoint y: 176, endPoint x: 91, endPoint y: 161, distance: 31.5
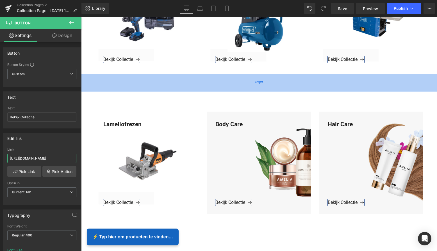
scroll to position [363, 0]
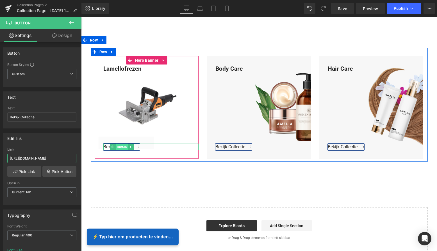
click at [121, 146] on span "Button" at bounding box center [122, 147] width 12 height 7
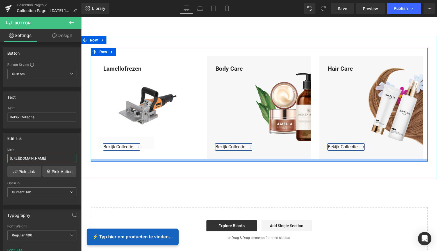
drag, startPoint x: 91, startPoint y: 174, endPoint x: 100, endPoint y: 160, distance: 17.7
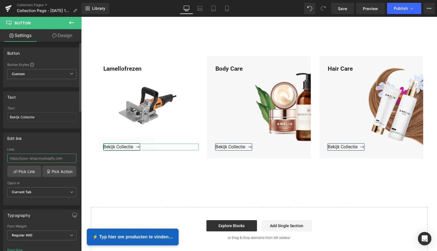
click at [36, 159] on input "text" at bounding box center [41, 158] width 69 height 9
paste input "https://www.mzsgereedschap.nl/collections/zaagbladen"
type input "https://www.mzsgereedschap.nl/collections/zaagbladen"
click at [25, 173] on link "Pick Link" at bounding box center [24, 171] width 34 height 11
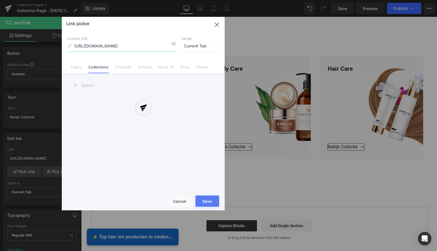
scroll to position [0, 7]
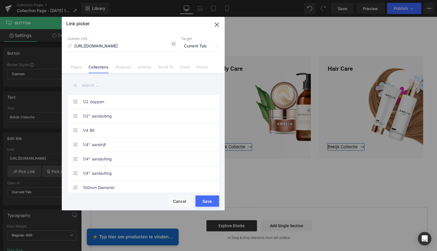
click at [204, 201] on button "Save" at bounding box center [207, 201] width 24 height 11
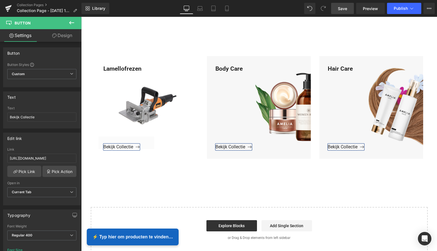
click at [342, 12] on link "Save" at bounding box center [342, 8] width 23 height 11
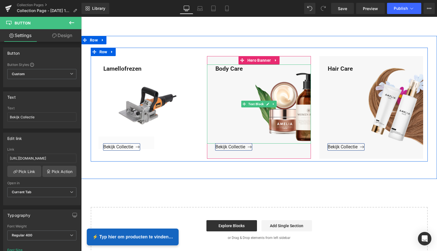
click at [243, 68] on div "Body Care" at bounding box center [259, 104] width 104 height 79
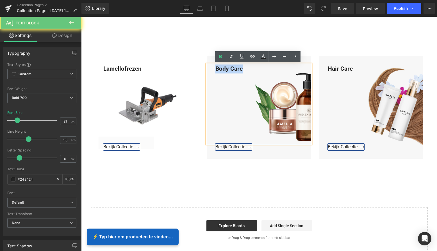
drag, startPoint x: 245, startPoint y: 67, endPoint x: 209, endPoint y: 68, distance: 36.2
click at [208, 68] on div "Body Care" at bounding box center [259, 104] width 104 height 79
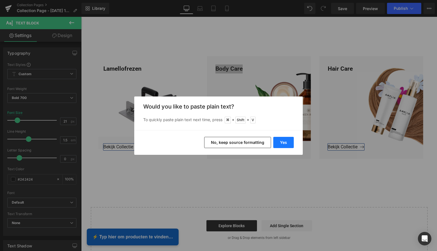
click at [283, 142] on button "Yes" at bounding box center [283, 142] width 21 height 11
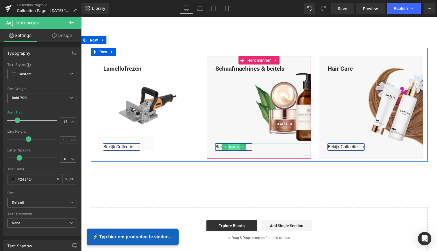
click at [232, 146] on span "Button" at bounding box center [234, 147] width 12 height 7
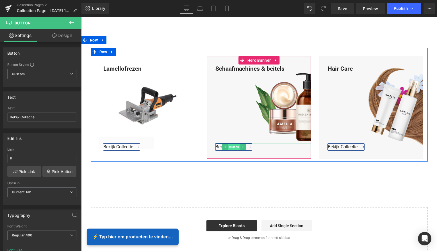
click at [232, 147] on span "Button" at bounding box center [234, 147] width 12 height 7
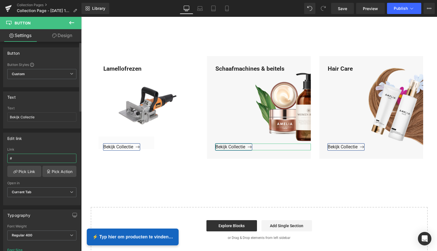
drag, startPoint x: 20, startPoint y: 158, endPoint x: 1, endPoint y: 159, distance: 18.8
click at [2, 159] on div "Edit link # Link # Pick Link Pick Action Current Tab New Tab Open in Current Ta…" at bounding box center [42, 167] width 84 height 77
paste input "https://www.mzsgereedschap.nl/collections/schaafmachines"
type input "https://www.mzsgereedschap.nl/collections/schaafmachines"
click at [26, 169] on link "Pick Link" at bounding box center [24, 171] width 34 height 11
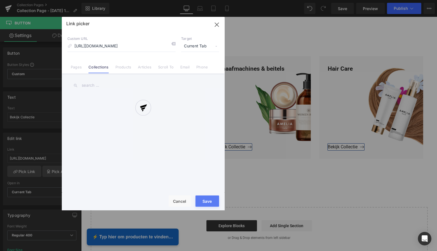
scroll to position [0, 16]
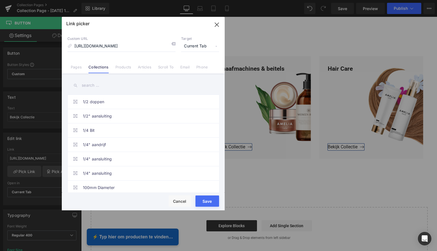
click at [204, 201] on button "Save" at bounding box center [207, 201] width 24 height 11
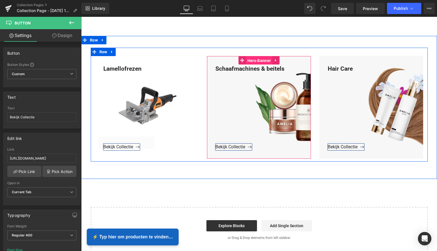
click at [257, 61] on span "Hero Banner" at bounding box center [259, 60] width 26 height 8
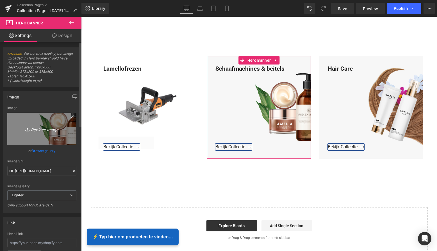
click at [43, 128] on icon "Replace Image" at bounding box center [41, 129] width 45 height 7
type input "C:\fakepath\Groen Modern Doe-het-zelf Instagram Stories (800 x 800 px)-3.png"
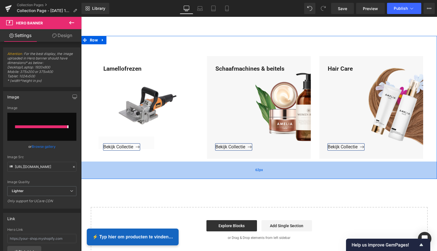
type input "https://ucarecdn.com/0d7aec94-78e8-4e98-a2de-9a2bd8fcfd35/-/format/auto/-/previ…"
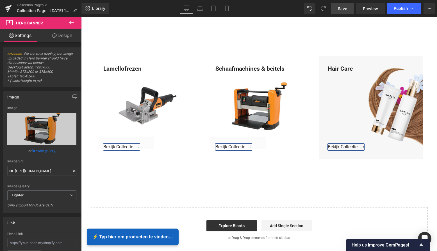
click at [343, 11] on link "Save" at bounding box center [342, 8] width 23 height 11
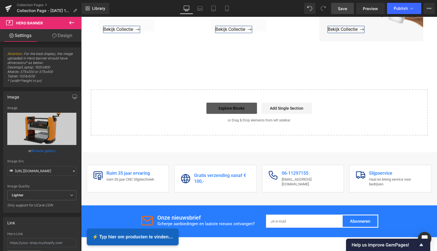
click at [231, 108] on link "Explore Blocks" at bounding box center [231, 108] width 51 height 11
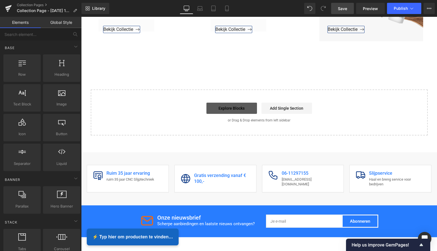
scroll to position [480, 0]
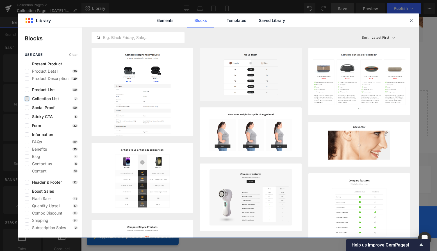
click at [28, 99] on label at bounding box center [27, 99] width 4 height 4
click at [27, 99] on input "checkbox" at bounding box center [27, 99] width 0 height 0
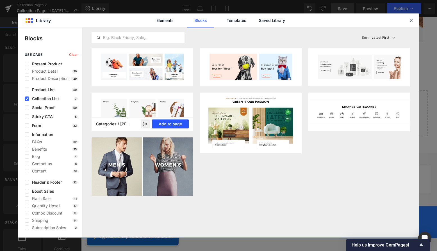
click at [175, 125] on button "Add to page" at bounding box center [170, 124] width 37 height 9
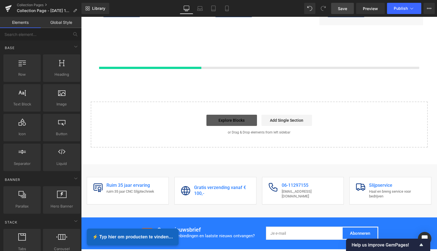
scroll to position [497, 0]
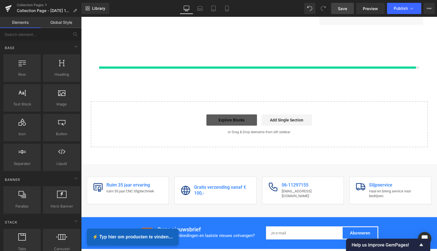
click at [231, 119] on link "Explore Blocks" at bounding box center [231, 120] width 51 height 11
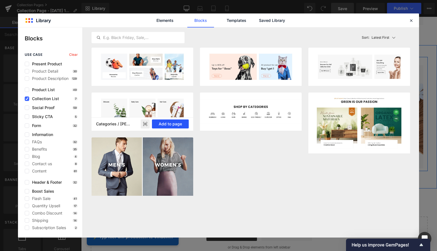
click at [179, 124] on button "Add to page" at bounding box center [170, 124] width 37 height 9
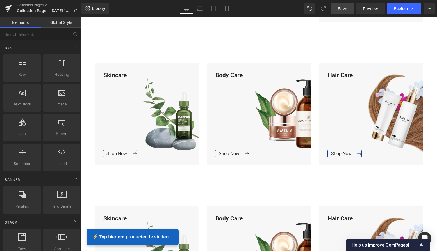
scroll to position [505, 0]
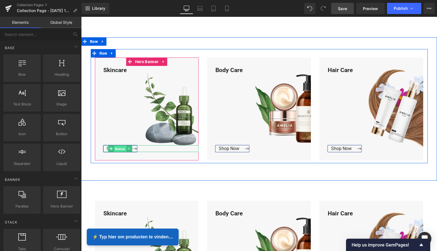
click at [118, 147] on span "Button" at bounding box center [120, 148] width 12 height 7
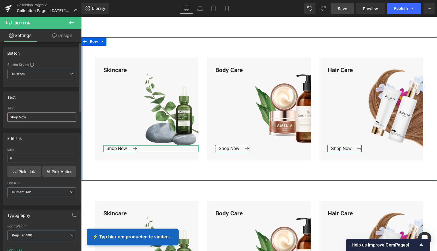
drag, startPoint x: 30, startPoint y: 117, endPoint x: 8, endPoint y: 116, distance: 21.6
click at [8, 116] on input "Shop Now" at bounding box center [41, 117] width 69 height 9
type input "Bekijk Collectie"
drag, startPoint x: 36, startPoint y: 117, endPoint x: 16, endPoint y: 117, distance: 19.7
click at [9, 117] on input "Bekijk Collectie" at bounding box center [41, 117] width 69 height 9
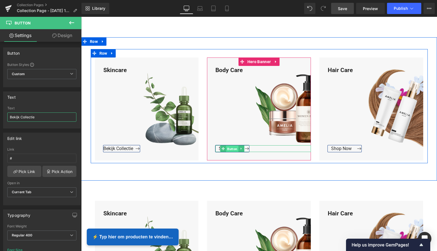
click at [229, 147] on span "Button" at bounding box center [232, 148] width 12 height 7
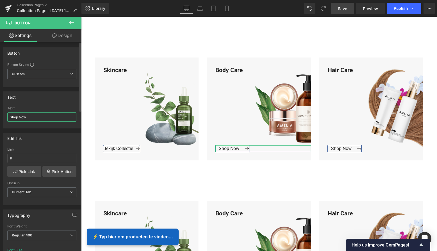
drag, startPoint x: 48, startPoint y: 118, endPoint x: 3, endPoint y: 116, distance: 44.7
click at [3, 116] on div "Shop Now Text Shop Now" at bounding box center [41, 117] width 77 height 22
paste input "Bekijk Collectie"
type input "Bekijk Collectie"
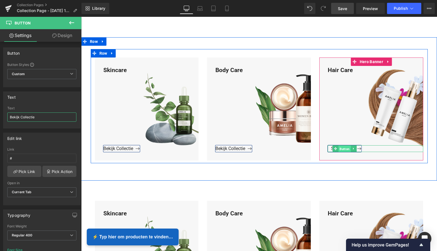
click at [339, 147] on span "Button" at bounding box center [345, 148] width 12 height 7
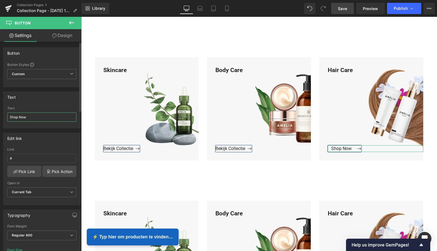
drag, startPoint x: 27, startPoint y: 118, endPoint x: 1, endPoint y: 117, distance: 25.9
click at [0, 117] on div "Text Shop Now Text Shop Now" at bounding box center [42, 107] width 84 height 41
paste input "Bekijk Collectie"
type input "Bekijk Collectie"
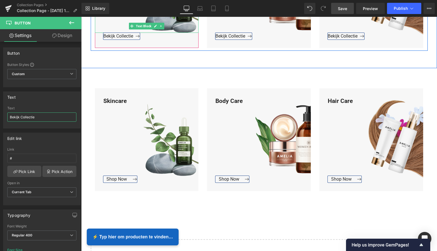
scroll to position [621, 0]
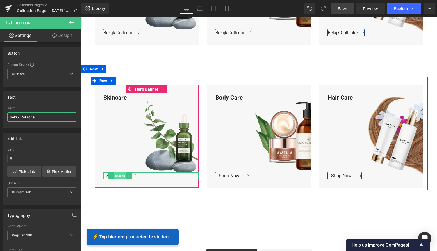
click at [117, 174] on span "Button" at bounding box center [120, 176] width 12 height 7
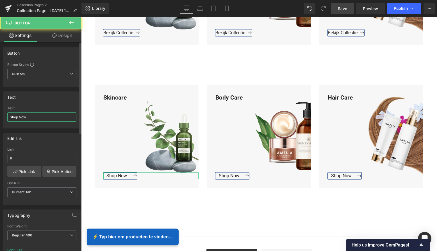
drag, startPoint x: 8, startPoint y: 117, endPoint x: 6, endPoint y: 118, distance: 2.9
click at [2, 117] on div "Text Shop Now Text Shop Now" at bounding box center [42, 107] width 84 height 41
paste input "Bekijk Collectie"
type input "Bekijk Collectie"
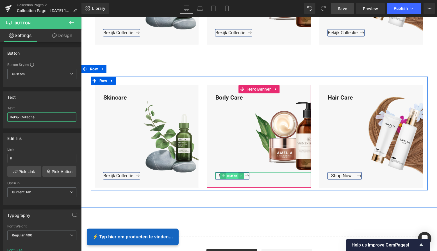
click at [231, 176] on span "Button" at bounding box center [232, 176] width 12 height 7
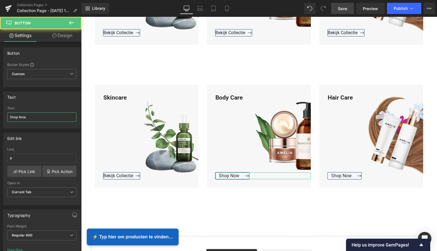
drag, startPoint x: 2, startPoint y: 118, endPoint x: -13, endPoint y: 117, distance: 15.5
click at [0, 117] on html "Button You are previewing how the will restyle your page. You can not edit Elem…" at bounding box center [218, 125] width 437 height 251
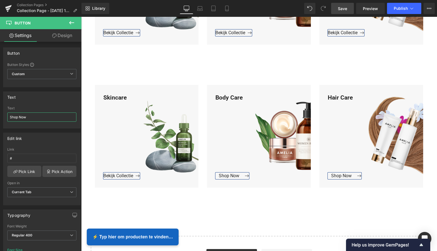
paste input "Bekijk Collectie"
type input "Bekijk Collectie"
click at [0, 117] on html "Button You are previewing how the will restyle your page. You can not edit Elem…" at bounding box center [218, 125] width 437 height 251
paste input "Bekijk Collectie"
type input "Bekijk Collectie"
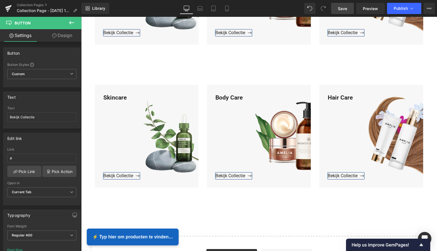
click at [341, 6] on span "Save" at bounding box center [342, 9] width 9 height 6
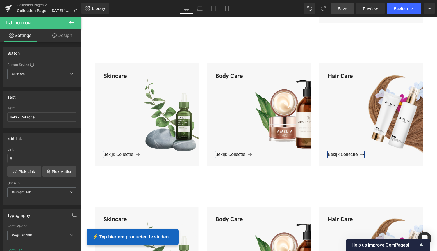
scroll to position [517, 0]
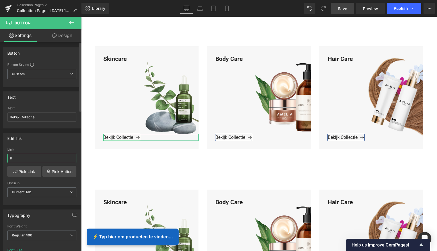
drag, startPoint x: 21, startPoint y: 157, endPoint x: 4, endPoint y: 156, distance: 17.4
click at [4, 156] on div "# Link # Pick Link Pick Action Current Tab New Tab Open in Current Tab Current …" at bounding box center [41, 177] width 77 height 58
paste input "https://www.mzsgereedschap.nl/collections/scheppach-specials"
type input "https://www.mzsgereedschap.nl/collections/scheppach-specials"
click at [26, 173] on link "Pick Link" at bounding box center [24, 171] width 34 height 11
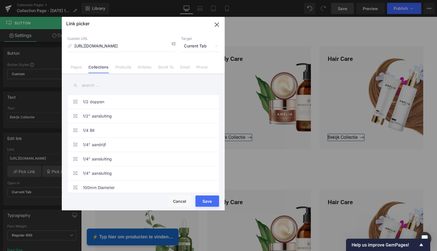
click at [208, 202] on button "Save" at bounding box center [207, 201] width 24 height 11
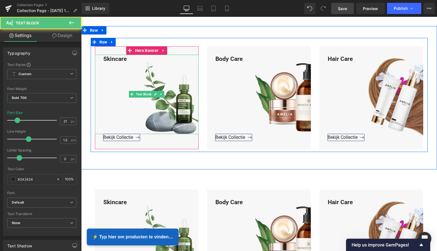
click at [124, 57] on div "Skincare" at bounding box center [147, 94] width 104 height 79
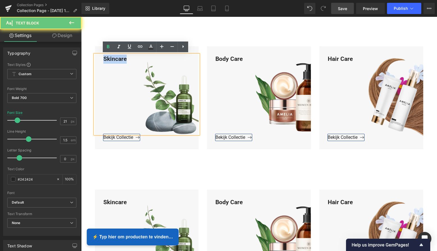
drag, startPoint x: 127, startPoint y: 58, endPoint x: 99, endPoint y: 57, distance: 27.6
click at [99, 57] on div "Skincare" at bounding box center [147, 94] width 104 height 79
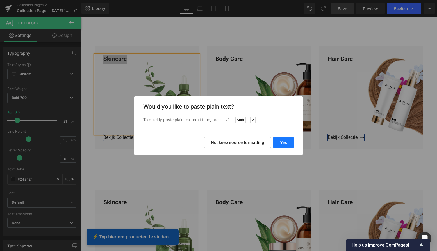
click at [283, 142] on button "Yes" at bounding box center [283, 142] width 21 height 11
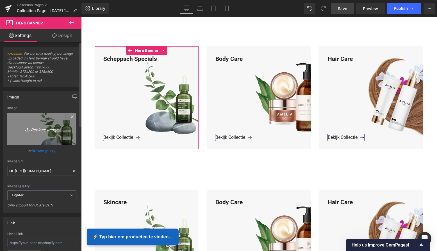
click at [44, 129] on icon "Replace Image" at bounding box center [41, 129] width 45 height 7
type input "C:\fakepath\Groen Modern Doe-het-zelf Instagram Stories (800 x 800 px)-3.png"
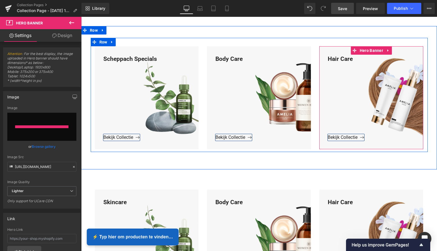
type input "https://ucarecdn.com/ef4d021c-15b3-408e-8f08-4a504aa80cf1/-/format/auto/-/previ…"
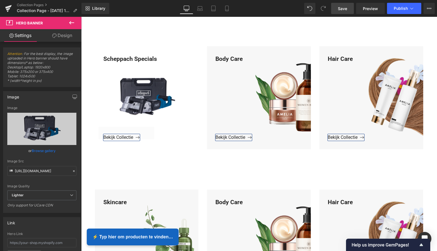
click at [344, 8] on span "Save" at bounding box center [342, 9] width 9 height 6
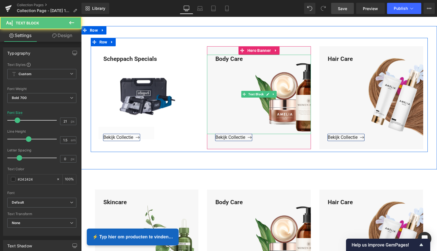
drag, startPoint x: 246, startPoint y: 62, endPoint x: 243, endPoint y: 60, distance: 3.7
click at [245, 61] on div "Body Care" at bounding box center [259, 94] width 104 height 79
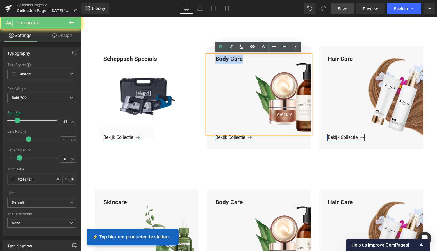
drag, startPoint x: 243, startPoint y: 60, endPoint x: 209, endPoint y: 59, distance: 33.7
click at [209, 59] on div "Body Care" at bounding box center [259, 94] width 104 height 79
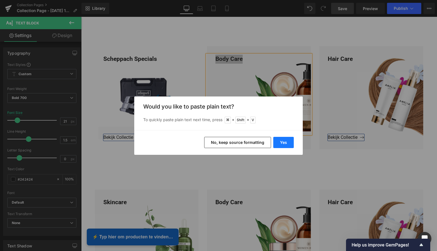
click at [284, 144] on button "Yes" at bounding box center [283, 142] width 21 height 11
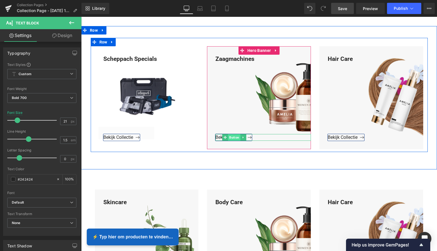
click at [235, 137] on span "Button" at bounding box center [234, 137] width 12 height 7
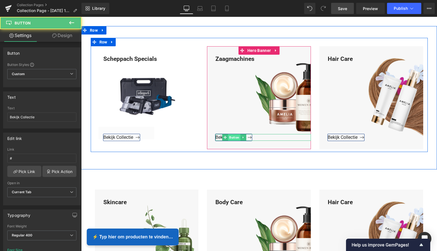
scroll to position [515, 0]
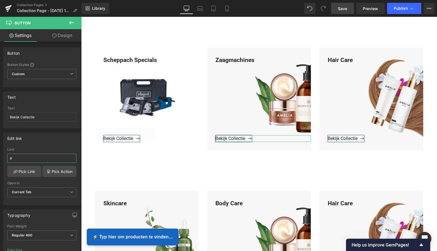
drag, startPoint x: 26, startPoint y: 157, endPoint x: -1, endPoint y: 155, distance: 27.3
click at [0, 155] on html "Button You are previewing how the will restyle your page. You can not edit Elem…" at bounding box center [218, 125] width 437 height 251
paste input "https://www.mzsgereedschap.nl/collections/zaagmachines"
type input "https://www.mzsgereedschap.nl/collections/zaagmachines"
click at [27, 172] on link "Pick Link" at bounding box center [24, 171] width 34 height 11
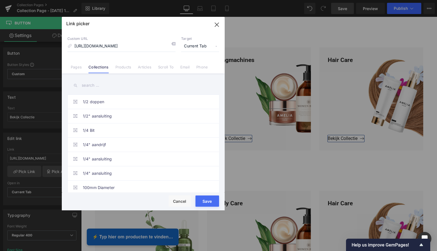
click at [206, 202] on button "Save" at bounding box center [207, 201] width 24 height 11
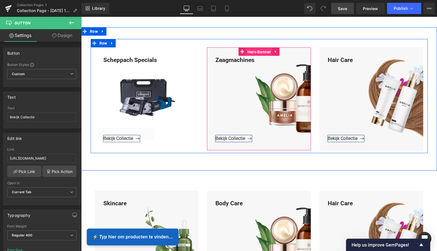
click at [262, 53] on span "Hero Banner" at bounding box center [259, 52] width 26 height 8
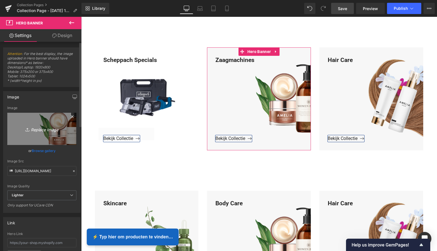
click at [45, 129] on icon "Replace Image" at bounding box center [41, 129] width 45 height 7
type input "C:\fakepath\Groen Modern Doe-het-zelf Instagram Stories (800 x 800 px)-3.png"
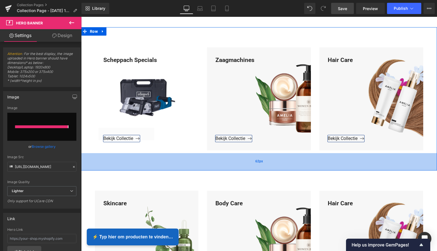
type input "https://ucarecdn.com/39fed014-f1ee-4b3f-9994-d722502d84ba/-/format/auto/-/previ…"
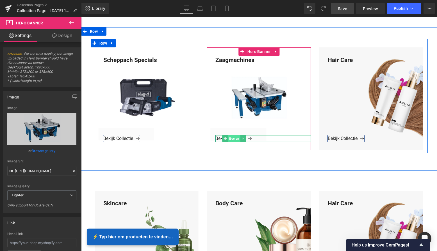
click at [235, 139] on span "Button" at bounding box center [234, 138] width 12 height 7
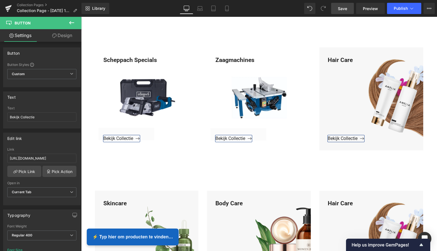
click at [340, 9] on span "Save" at bounding box center [342, 9] width 9 height 6
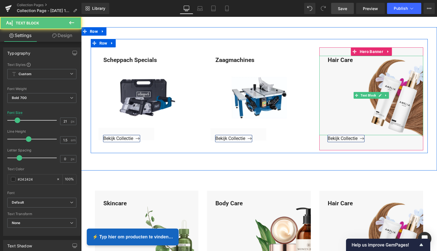
drag, startPoint x: 322, startPoint y: 61, endPoint x: 324, endPoint y: 59, distance: 3.0
click at [323, 61] on div "Hair Care" at bounding box center [371, 95] width 104 height 79
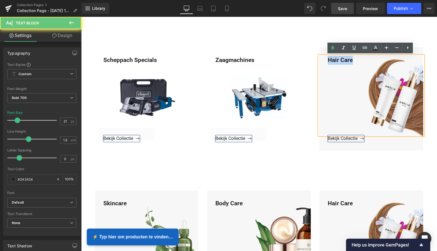
drag, startPoint x: 324, startPoint y: 59, endPoint x: 362, endPoint y: 60, distance: 37.7
click at [360, 60] on div "Hair Care" at bounding box center [371, 95] width 104 height 79
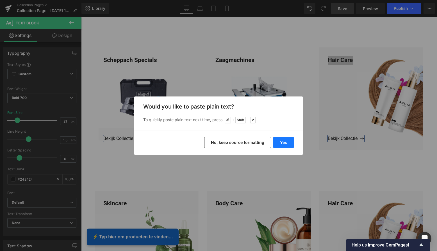
click at [283, 141] on button "Yes" at bounding box center [283, 142] width 21 height 11
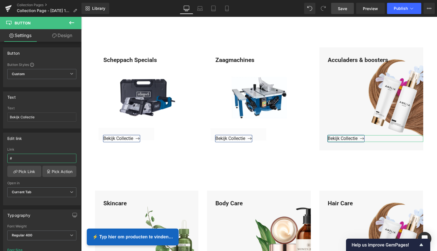
drag, startPoint x: 10, startPoint y: 158, endPoint x: -2, endPoint y: 158, distance: 12.1
click at [0, 158] on html "Button You are previewing how the will restyle your page. You can not edit Elem…" at bounding box center [218, 125] width 437 height 251
paste input "https://www.mzsgereedschap.nl/collections/acculaders-boosters"
type input "https://www.mzsgereedschap.nl/collections/acculaders-boosters"
click at [33, 170] on link "Pick Link" at bounding box center [24, 171] width 34 height 11
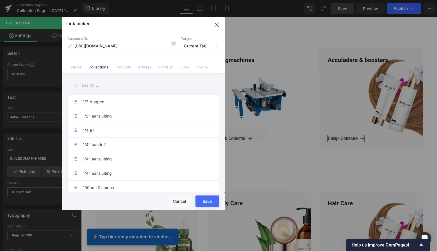
click at [206, 201] on button "Save" at bounding box center [207, 201] width 24 height 11
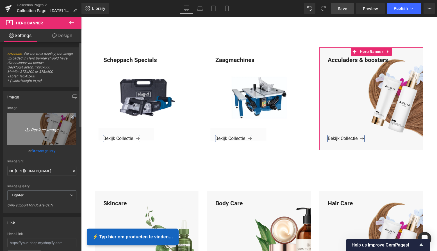
click at [47, 130] on icon "Replace Image" at bounding box center [41, 129] width 45 height 7
type input "C:\fakepath\Groen Modern Doe-het-zelf Instagram Stories (800 x 800 px)-3.png"
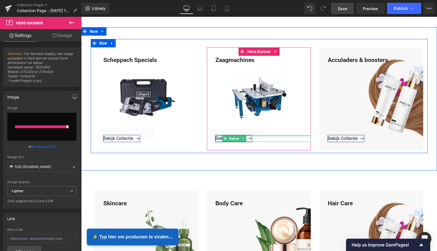
type input "https://ucarecdn.com/13cb1ed1-ae08-465e-b5bd-6ac7c76e5765/-/format/auto/-/previ…"
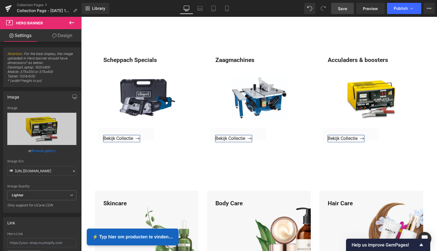
click at [342, 10] on span "Save" at bounding box center [342, 9] width 9 height 6
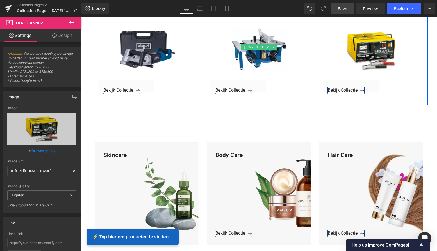
scroll to position [573, 0]
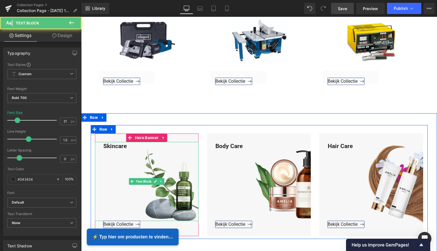
click at [102, 147] on div "Skincare" at bounding box center [147, 181] width 104 height 79
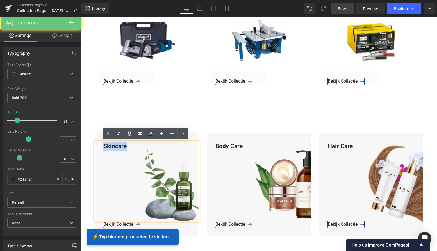
drag, startPoint x: 102, startPoint y: 145, endPoint x: 137, endPoint y: 145, distance: 34.3
click at [138, 144] on div "Skincare" at bounding box center [147, 181] width 104 height 79
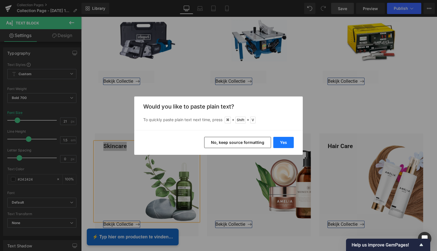
click at [284, 142] on button "Yes" at bounding box center [283, 142] width 21 height 11
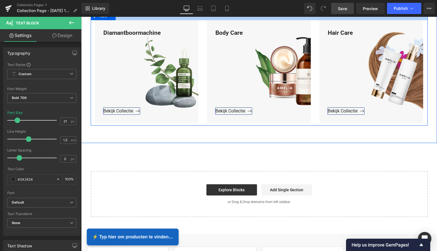
scroll to position [692, 0]
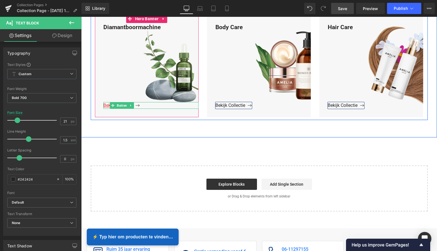
click at [121, 106] on span "Button" at bounding box center [122, 105] width 12 height 7
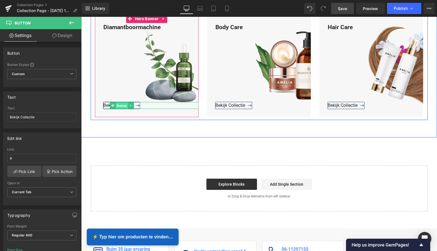
click at [121, 104] on span "Button" at bounding box center [122, 106] width 12 height 7
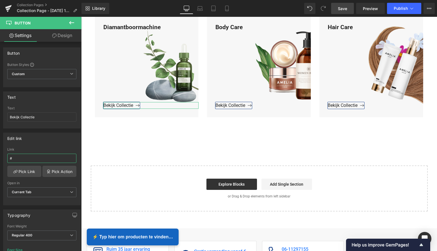
drag, startPoint x: 26, startPoint y: 159, endPoint x: -3, endPoint y: 157, distance: 29.3
click at [0, 157] on html "Button You are previewing how the will restyle your page. You can not edit Elem…" at bounding box center [218, 125] width 437 height 251
paste input "https://www.mzsgereedschap.nl/collections/diamantboormachine"
type input "https://www.mzsgereedschap.nl/collections/diamantboormachine"
click at [20, 172] on link "Pick Link" at bounding box center [24, 171] width 34 height 11
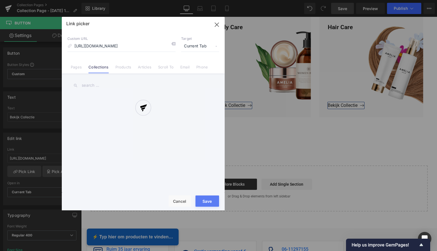
click at [209, 202] on div at bounding box center [143, 114] width 163 height 194
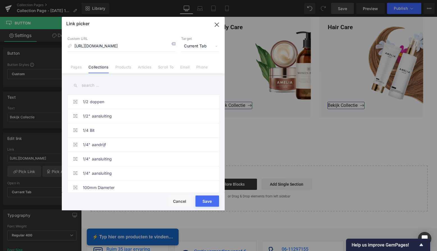
click at [205, 201] on button "Save" at bounding box center [207, 201] width 24 height 11
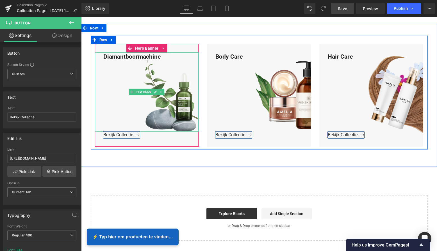
scroll to position [662, 0]
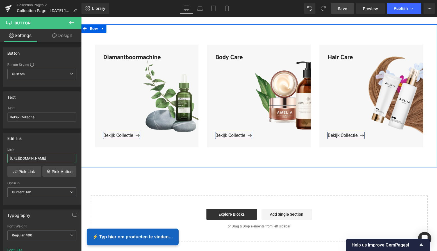
drag, startPoint x: 138, startPoint y: 174, endPoint x: 93, endPoint y: 161, distance: 47.5
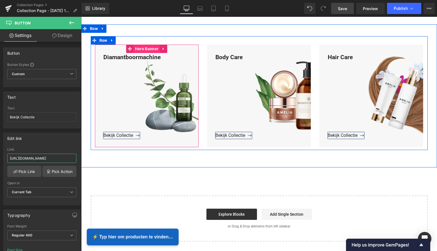
click at [150, 49] on span "Hero Banner" at bounding box center [147, 49] width 26 height 8
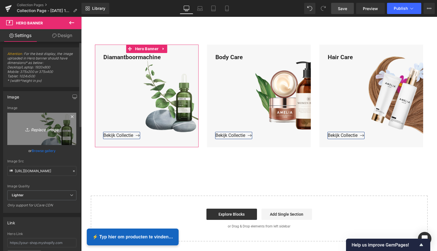
click at [48, 126] on icon "Replace Image" at bounding box center [41, 129] width 45 height 7
type input "C:\fakepath\Groen Modern Doe-het-zelf Instagram Stories (800 x 800 px)-3.png"
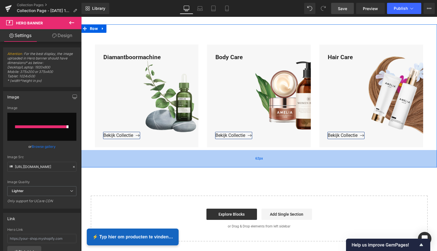
type input "https://ucarecdn.com/a0a6e540-3f5e-4afa-b7b3-7b229da0c6ba/-/format/auto/-/previ…"
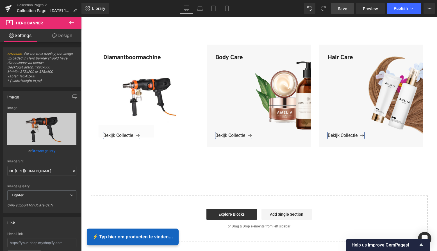
click at [345, 12] on link "Save" at bounding box center [342, 8] width 23 height 11
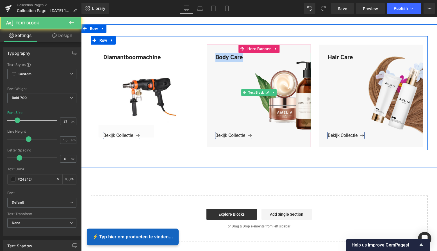
drag, startPoint x: 214, startPoint y: 56, endPoint x: 249, endPoint y: 57, distance: 35.1
click at [251, 56] on div "Body Care" at bounding box center [259, 92] width 104 height 79
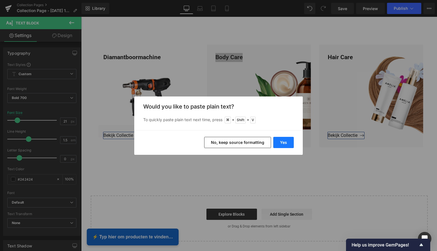
click at [284, 141] on button "Yes" at bounding box center [283, 142] width 21 height 11
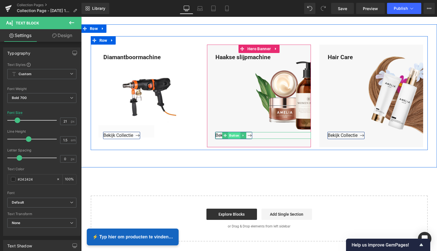
click at [232, 135] on span "Button" at bounding box center [234, 135] width 12 height 7
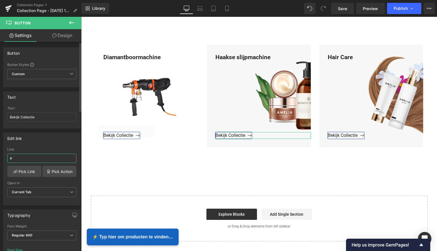
drag, startPoint x: 16, startPoint y: 159, endPoint x: 1, endPoint y: 159, distance: 15.2
click at [1, 159] on div "Edit link # Link # Pick Link Pick Action Current Tab New Tab Open in Current Ta…" at bounding box center [42, 167] width 84 height 77
paste input "https://www.mzsgereedschap.nl/collections/haakse-slijpmachine"
type input "https://www.mzsgereedschap.nl/collections/haakse-slijpmachine"
click at [27, 172] on link "Pick Link" at bounding box center [24, 171] width 34 height 11
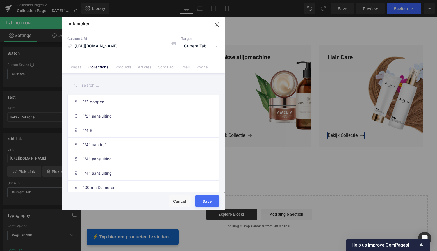
click at [205, 202] on button "Save" at bounding box center [207, 201] width 24 height 11
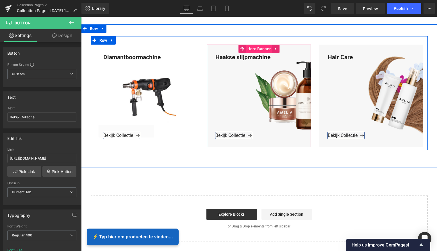
click at [258, 48] on span "Hero Banner" at bounding box center [259, 49] width 26 height 8
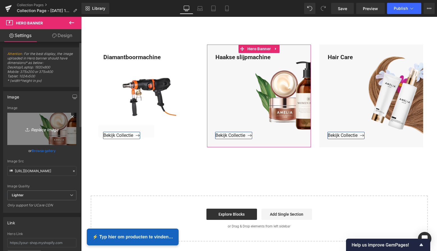
click at [50, 129] on icon "Replace Image" at bounding box center [41, 129] width 45 height 7
type input "C:\fakepath\Groen Modern Doe-het-zelf Instagram Stories (800 x 800 px)-3.png"
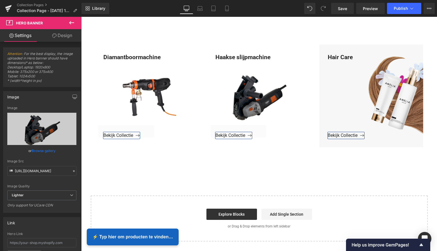
type input "https://ucarecdn.com/4688f06b-6d06-4881-928f-0c3eb83e0194/-/format/auto/-/previ…"
click at [342, 10] on span "Save" at bounding box center [342, 9] width 9 height 6
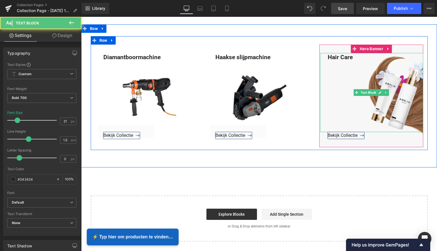
drag, startPoint x: 354, startPoint y: 57, endPoint x: 319, endPoint y: 55, distance: 35.2
click at [319, 55] on div "Hair Care Text Block" at bounding box center [371, 92] width 104 height 79
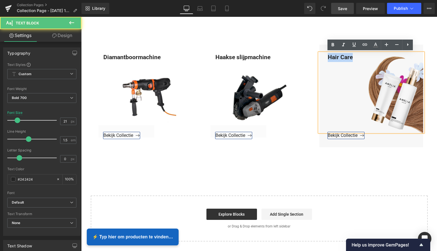
drag, startPoint x: 353, startPoint y: 56, endPoint x: 323, endPoint y: 55, distance: 30.4
click at [322, 54] on div "Hair Care" at bounding box center [371, 92] width 104 height 79
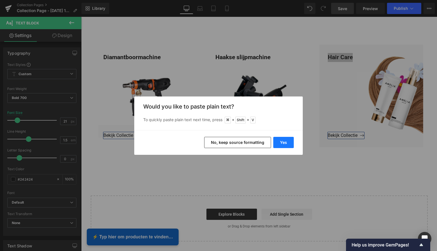
click at [286, 142] on button "Yes" at bounding box center [283, 142] width 21 height 11
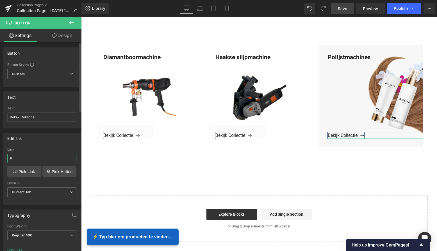
drag, startPoint x: 20, startPoint y: 158, endPoint x: 4, endPoint y: 158, distance: 16.3
click at [2, 157] on div "Edit link # Link # Pick Link Pick Action Current Tab New Tab Open in Current Ta…" at bounding box center [42, 167] width 84 height 77
paste input "https://www.mzsgereedschap.nl/collections/polijstmachines"
type input "https://www.mzsgereedschap.nl/collections/polijstmachines"
click at [22, 171] on link "Pick Link" at bounding box center [24, 171] width 34 height 11
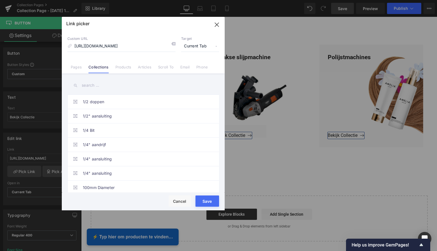
click at [206, 202] on button "Save" at bounding box center [207, 201] width 24 height 11
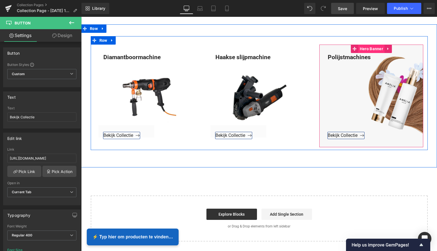
click at [370, 49] on span "Hero Banner" at bounding box center [371, 49] width 26 height 8
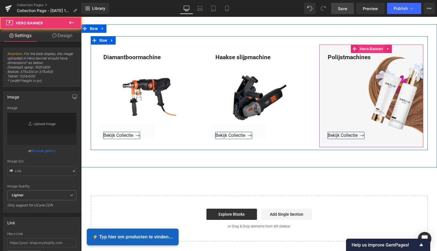
type input "https://ucarecdn.com/2c271681-251b-4d21-ba45-85d40c48af26/-/format/auto/-/previ…"
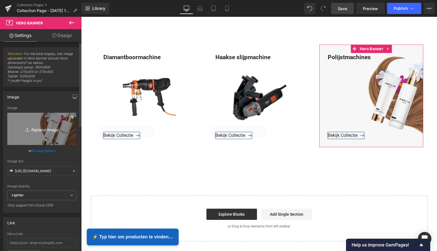
click at [48, 129] on icon "Replace Image" at bounding box center [41, 129] width 45 height 7
type input "C:\fakepath\Groen Modern Doe-het-zelf Instagram Stories (800 x 800 px)-3.png"
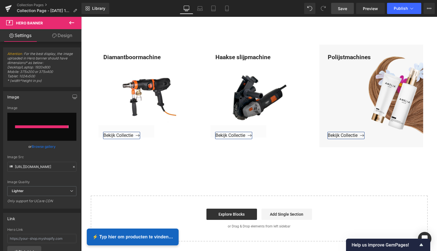
type input "https://ucarecdn.com/18986b32-ad0e-4e83-ba67-bfcf06c7965b/-/format/auto/-/previ…"
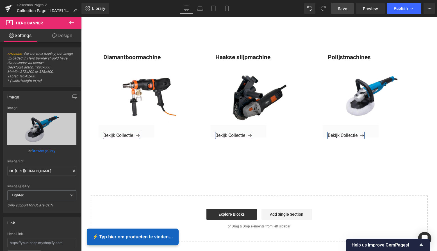
click at [347, 11] on span "Save" at bounding box center [342, 9] width 9 height 6
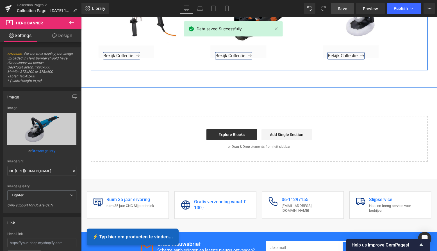
scroll to position [756, 0]
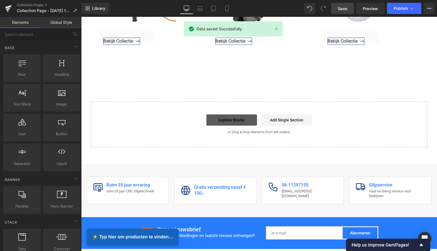
click at [232, 121] on link "Explore Blocks" at bounding box center [231, 120] width 51 height 11
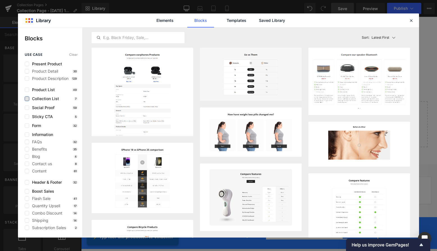
click at [27, 99] on label at bounding box center [27, 99] width 4 height 4
click at [27, 99] on input "checkbox" at bounding box center [27, 99] width 0 height 0
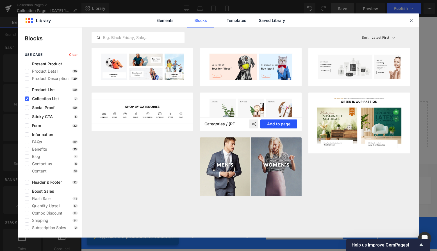
click at [284, 126] on button "Add to page" at bounding box center [278, 124] width 37 height 9
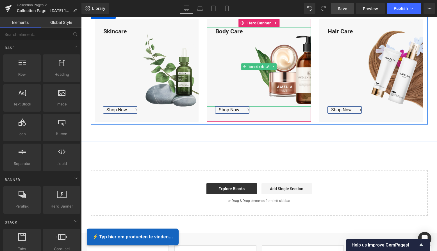
scroll to position [831, 0]
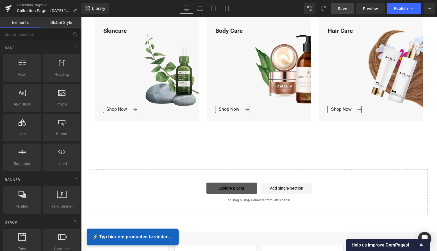
click at [235, 187] on link "Explore Blocks" at bounding box center [231, 188] width 51 height 11
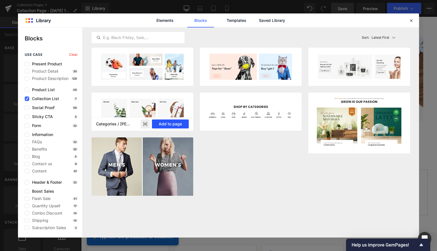
click at [176, 124] on button "Add to page" at bounding box center [170, 124] width 37 height 9
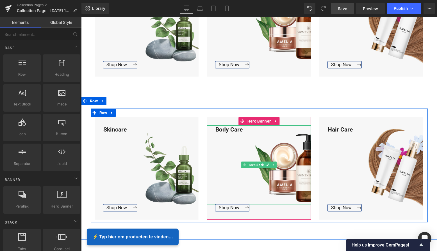
scroll to position [807, 0]
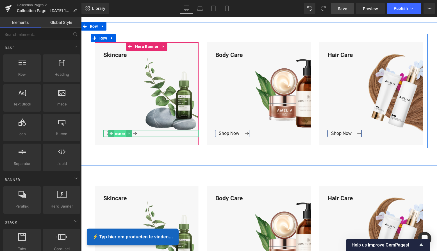
click at [118, 132] on span "Button" at bounding box center [120, 133] width 12 height 7
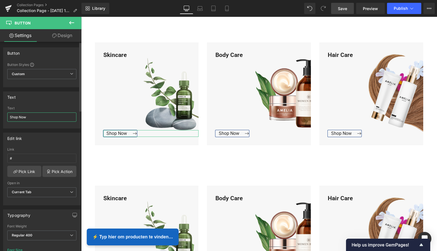
drag, startPoint x: 10, startPoint y: 117, endPoint x: 4, endPoint y: 115, distance: 6.8
click at [2, 117] on div "Text Shop Now Text Shop Now" at bounding box center [42, 107] width 84 height 41
type input "Bekijk Collectie"
click at [4, 117] on div "Bekijk Collectie Text Bekijk Collectie" at bounding box center [41, 117] width 77 height 22
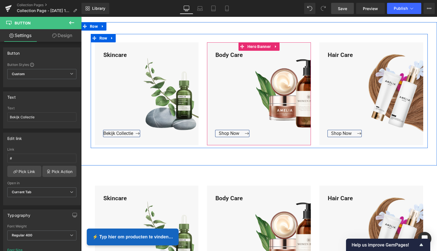
click at [227, 134] on div "Shop Now Button" at bounding box center [262, 133] width 95 height 7
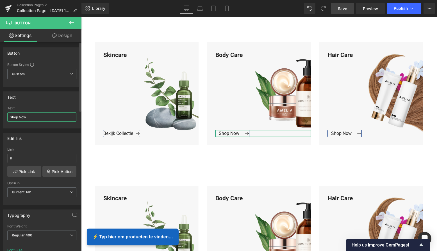
drag, startPoint x: 40, startPoint y: 120, endPoint x: 2, endPoint y: 117, distance: 38.9
click at [2, 116] on div "Text Shop Now Text Shop Now" at bounding box center [42, 107] width 84 height 41
type input "Bekijk Collectie"
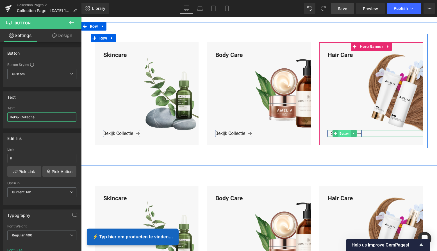
click at [344, 131] on span "Button" at bounding box center [345, 133] width 12 height 7
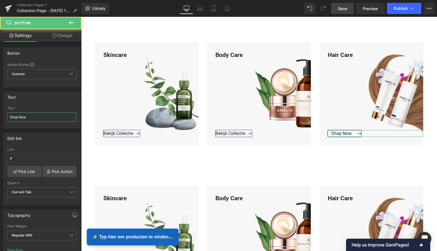
drag, startPoint x: 24, startPoint y: 116, endPoint x: -1, endPoint y: 116, distance: 24.7
click at [0, 116] on html "Button You are previewing how the will restyle your page. You can not edit Elem…" at bounding box center [218, 125] width 437 height 251
paste input "Bekijk Collectie"
type input "Bekijk Collectie"
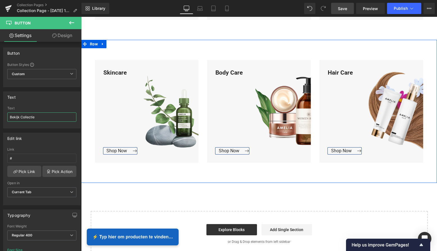
scroll to position [935, 0]
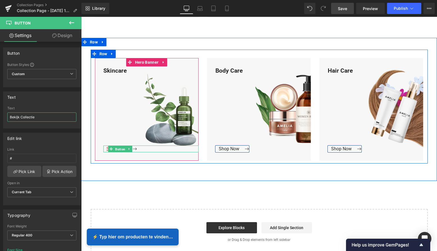
click at [120, 150] on span "Button" at bounding box center [120, 149] width 12 height 7
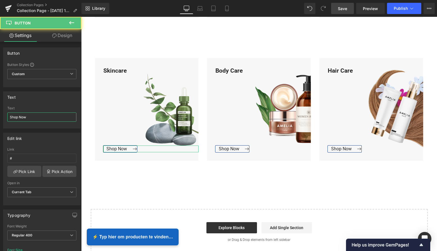
drag, startPoint x: 34, startPoint y: 119, endPoint x: -2, endPoint y: 117, distance: 36.3
click at [0, 117] on html "Button You are previewing how the will restyle your page. You can not edit Elem…" at bounding box center [218, 125] width 437 height 251
paste input "Bekijk Collectie"
type input "Bekijk Collectie"
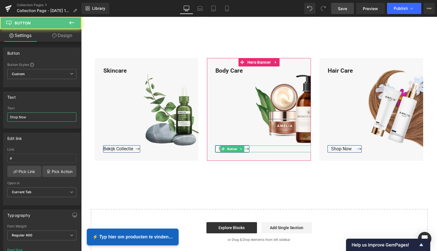
drag, startPoint x: 9, startPoint y: 116, endPoint x: -8, endPoint y: 116, distance: 17.1
click at [0, 116] on html "Button You are previewing how the will restyle your page. You can not edit Elem…" at bounding box center [218, 125] width 437 height 251
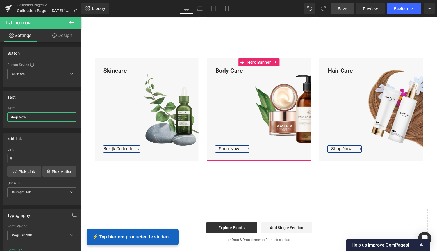
paste input "Bekijk Collectie"
type input "Bekijk Collectie"
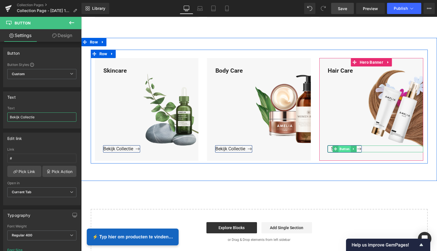
click at [343, 150] on span "Button" at bounding box center [345, 149] width 12 height 7
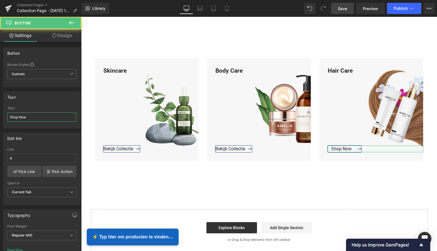
drag, startPoint x: 33, startPoint y: 120, endPoint x: -14, endPoint y: 117, distance: 47.3
click at [0, 117] on html "Button You are previewing how the will restyle your page. You can not edit Elem…" at bounding box center [218, 125] width 437 height 251
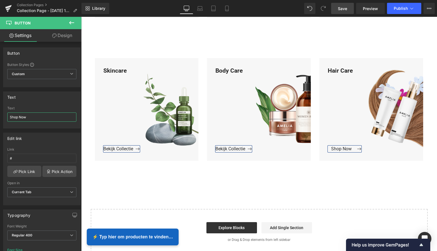
paste input "Bekijk Collectie"
type input "Bekijk Collectie"
click at [344, 8] on span "Save" at bounding box center [342, 9] width 9 height 6
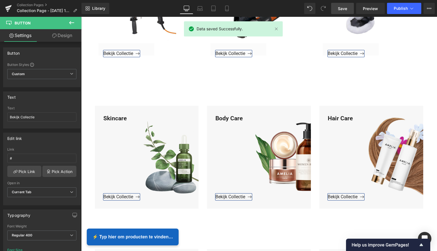
scroll to position [747, 0]
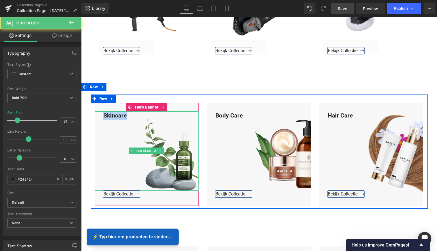
drag, startPoint x: 101, startPoint y: 115, endPoint x: 134, endPoint y: 115, distance: 33.4
click at [134, 115] on div "Skincare" at bounding box center [147, 151] width 104 height 79
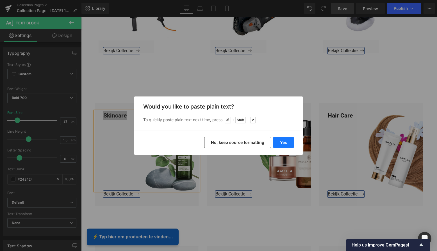
click at [279, 141] on button "Yes" at bounding box center [283, 142] width 21 height 11
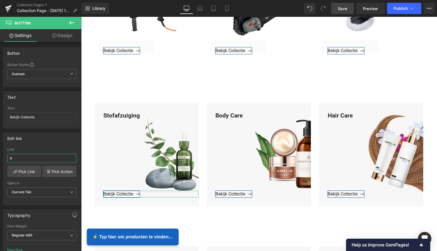
drag, startPoint x: 21, startPoint y: 159, endPoint x: -1, endPoint y: 158, distance: 22.5
click at [0, 158] on html "Button You are previewing how the will restyle your page. You can not edit Elem…" at bounding box center [218, 125] width 437 height 251
paste input "https://www.mzsgereedschap.nl/collections/stofafzuiging"
type input "https://www.mzsgereedschap.nl/collections/stofafzuiging"
click at [20, 171] on link "Pick Link" at bounding box center [24, 171] width 34 height 11
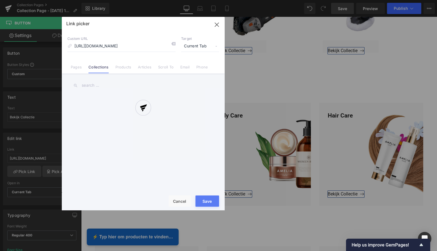
scroll to position [0, 10]
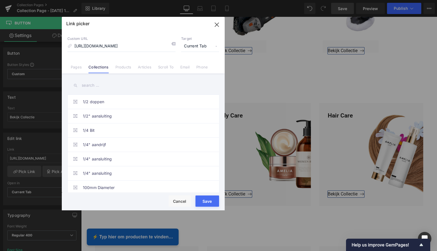
click at [205, 201] on button "Save" at bounding box center [207, 201] width 24 height 11
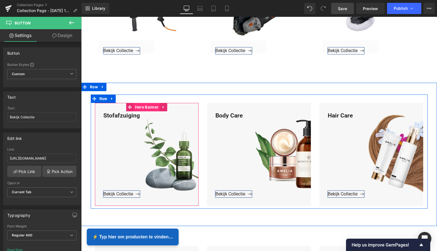
click at [151, 106] on span "Hero Banner" at bounding box center [147, 107] width 26 height 8
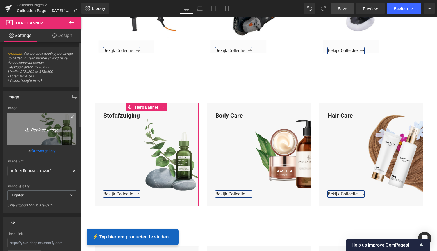
click at [44, 129] on icon "Replace Image" at bounding box center [41, 129] width 45 height 7
type input "C:\fakepath\Groen Modern Doe-het-zelf Instagram Stories (800 x 800 px)-3.png"
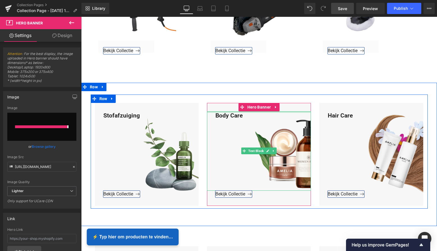
type input "https://ucarecdn.com/8e80e92e-f39b-4b6e-a63f-5543c9dfb847/-/format/auto/-/previ…"
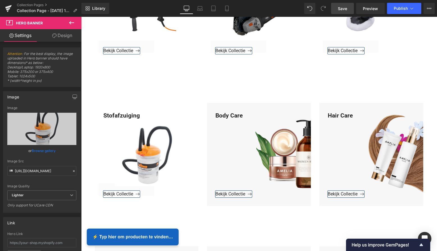
click at [341, 12] on link "Save" at bounding box center [342, 8] width 23 height 11
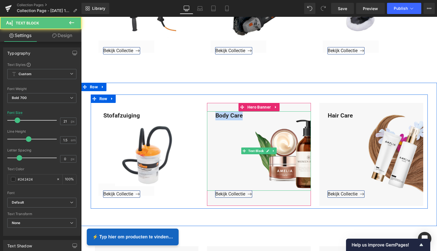
drag, startPoint x: 246, startPoint y: 115, endPoint x: 208, endPoint y: 113, distance: 38.2
click at [208, 113] on div "Body Care" at bounding box center [259, 151] width 104 height 79
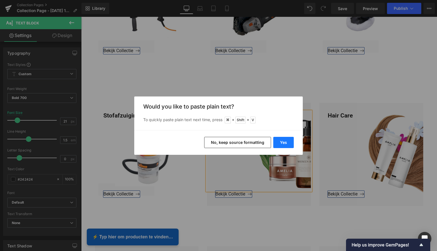
click at [290, 141] on button "Yes" at bounding box center [283, 142] width 21 height 11
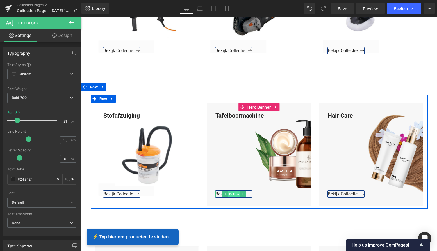
click at [233, 193] on span "Button" at bounding box center [234, 194] width 12 height 7
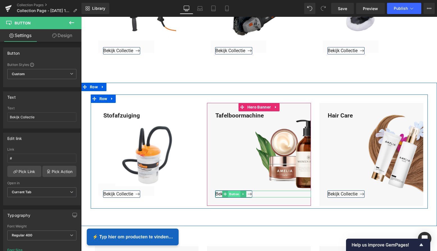
click at [232, 194] on span "Button" at bounding box center [234, 194] width 12 height 7
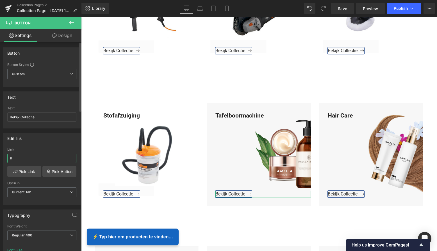
drag, startPoint x: 25, startPoint y: 159, endPoint x: 3, endPoint y: 158, distance: 21.7
click at [0, 156] on div "Edit link # Link # Pick Link Pick Action Current Tab New Tab Open in Current Ta…" at bounding box center [42, 167] width 84 height 77
paste input "https://www.mzsgereedschap.nl/collections/tafelboormachine"
type input "https://www.mzsgereedschap.nl/collections/tafelboormachine"
click at [26, 172] on link "Pick Link" at bounding box center [24, 171] width 34 height 11
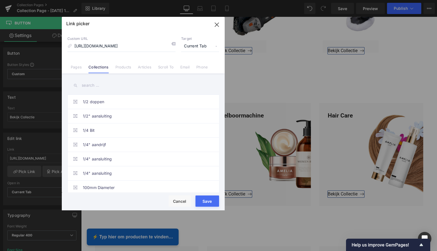
click at [204, 199] on button "Save" at bounding box center [207, 201] width 24 height 11
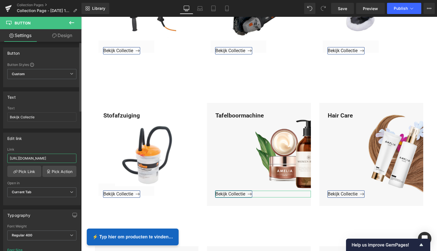
click at [48, 159] on input "https://www.mzsgereedschap.nl/collections/tafelboormachine" at bounding box center [41, 158] width 69 height 9
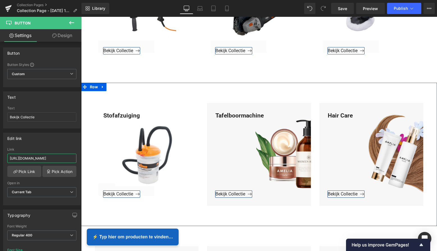
drag, startPoint x: 125, startPoint y: 175, endPoint x: 83, endPoint y: 158, distance: 45.8
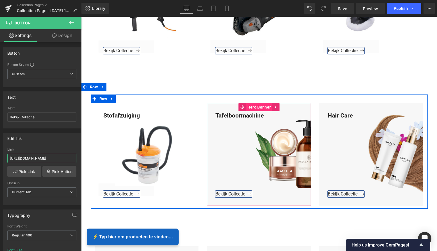
click at [259, 106] on span "Hero Banner" at bounding box center [259, 107] width 26 height 8
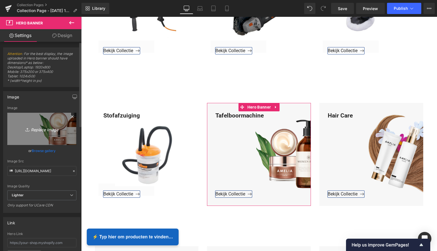
click at [42, 128] on icon "Replace Image" at bounding box center [41, 129] width 45 height 7
type input "C:\fakepath\Groen Modern Doe-het-zelf Instagram Stories (800 x 800 px)-3.png"
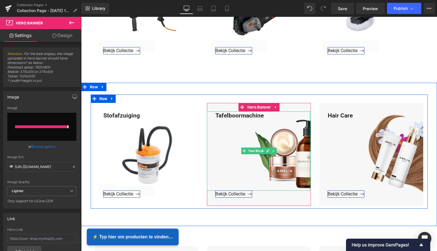
type input "https://ucarecdn.com/6acdae95-8f54-4508-8882-ce2392dbbfb3/-/format/auto/-/previ…"
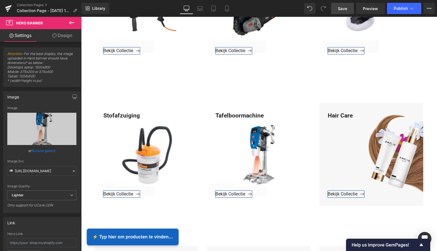
click at [347, 9] on span "Save" at bounding box center [342, 9] width 9 height 6
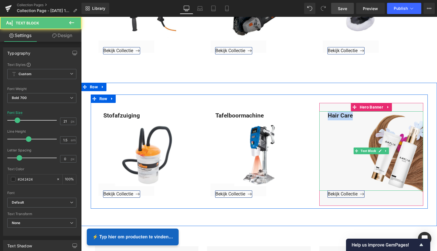
drag, startPoint x: 325, startPoint y: 114, endPoint x: 360, endPoint y: 116, distance: 34.6
click at [354, 115] on div "Hair Care" at bounding box center [371, 151] width 104 height 79
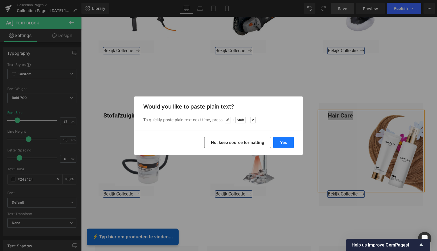
click at [285, 145] on button "Yes" at bounding box center [283, 142] width 21 height 11
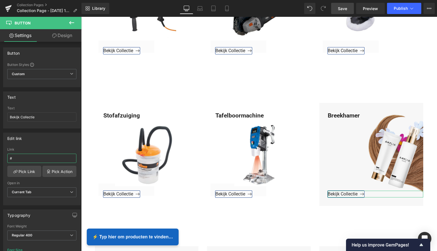
drag, startPoint x: 17, startPoint y: 159, endPoint x: -1, endPoint y: 156, distance: 18.4
click at [0, 156] on html "Button You are previewing how the will restyle your page. You can not edit Elem…" at bounding box center [218, 125] width 437 height 251
paste input "https://www.mzsgereedschap.nl/collections/breekhamer"
type input "https://www.mzsgereedschap.nl/collections/breekhamer"
click at [25, 172] on link "Pick Link" at bounding box center [24, 171] width 34 height 11
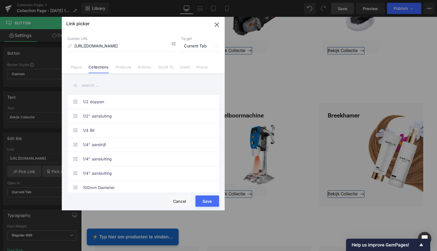
click at [205, 202] on button "Save" at bounding box center [207, 201] width 24 height 11
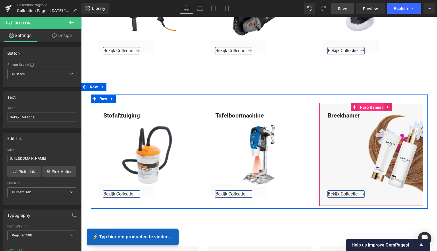
click at [374, 108] on span "Hero Banner" at bounding box center [371, 107] width 26 height 8
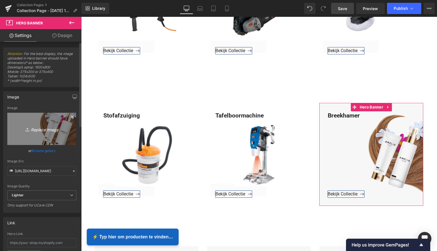
click at [41, 128] on icon "Replace Image" at bounding box center [41, 129] width 45 height 7
type input "C:\fakepath\Groen Modern Doe-het-zelf Instagram Stories (800 x 800 px)-3.png"
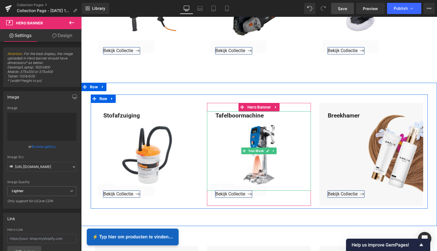
type input "https://ucarecdn.com/69cd3597-0188-408c-bb92-9f453d91be0b/-/format/auto/-/previ…"
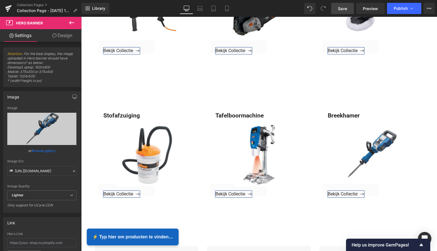
click at [344, 11] on span "Save" at bounding box center [342, 9] width 9 height 6
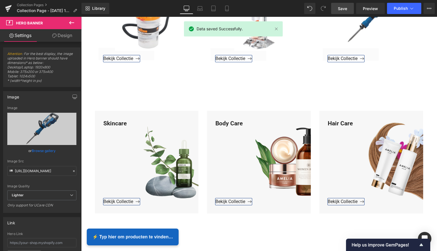
scroll to position [891, 0]
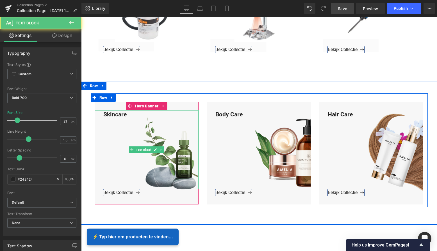
click at [128, 113] on div "Skincare" at bounding box center [147, 149] width 104 height 79
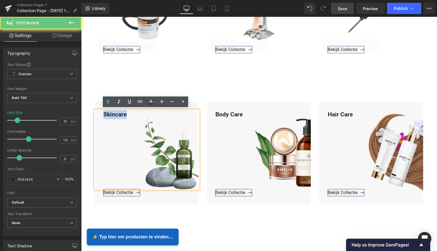
drag, startPoint x: 128, startPoint y: 114, endPoint x: 99, endPoint y: 112, distance: 29.8
click at [99, 112] on div "Skincare" at bounding box center [147, 149] width 104 height 79
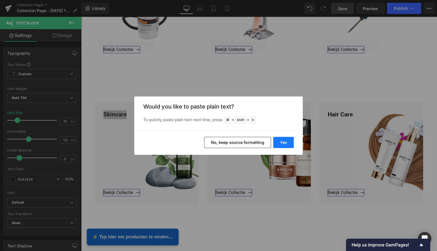
click at [278, 140] on button "Yes" at bounding box center [283, 142] width 21 height 11
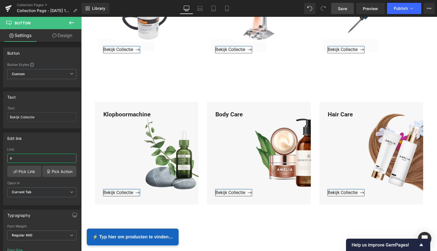
drag, startPoint x: 20, startPoint y: 160, endPoint x: -3, endPoint y: 158, distance: 22.5
click at [0, 158] on html "Button You are previewing how the will restyle your page. You can not edit Elem…" at bounding box center [218, 125] width 437 height 251
paste input "https://www.mzsgereedschap.nl/collections/klopboormachine"
type input "https://www.mzsgereedschap.nl/collections/klopboormachine"
click at [21, 170] on link "Pick Link" at bounding box center [24, 171] width 34 height 11
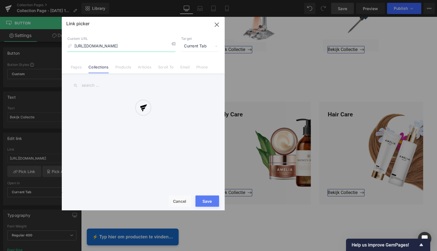
scroll to position [0, 18]
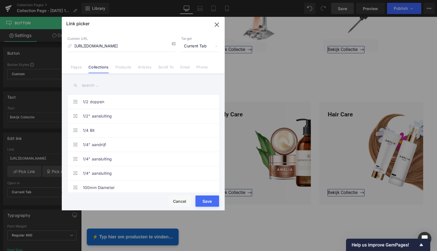
click at [206, 200] on button "Save" at bounding box center [207, 201] width 24 height 11
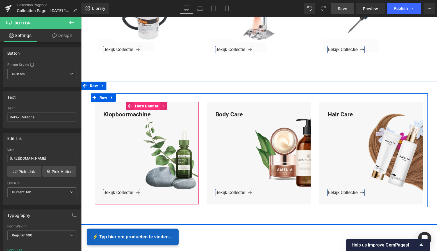
click at [149, 106] on span "Hero Banner" at bounding box center [147, 106] width 26 height 8
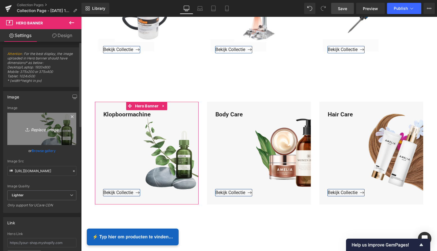
click at [42, 131] on icon "Replace Image" at bounding box center [41, 129] width 45 height 7
type input "C:\fakepath\Groen Modern Doe-het-zelf Instagram Stories (800 x 800 px)-3.png"
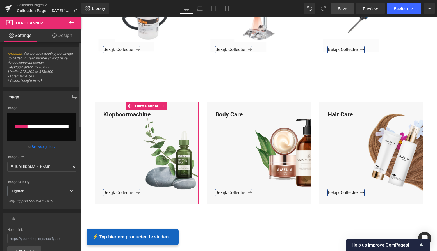
scroll to position [889, 0]
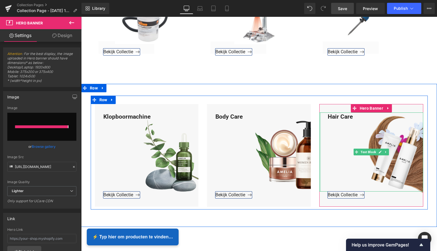
type input "https://ucarecdn.com/99609fe3-b655-4b52-beb3-f52f6c75ed27/-/format/auto/-/previ…"
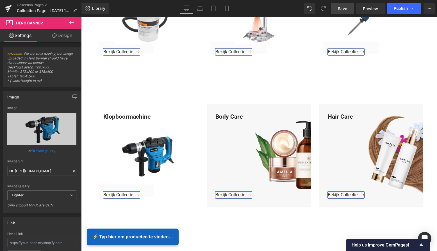
click at [343, 10] on span "Save" at bounding box center [342, 9] width 9 height 6
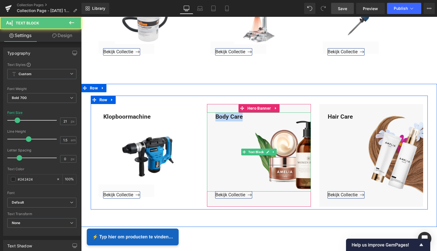
drag, startPoint x: 250, startPoint y: 118, endPoint x: 212, endPoint y: 116, distance: 38.3
click at [211, 115] on div "Body Care" at bounding box center [259, 152] width 104 height 79
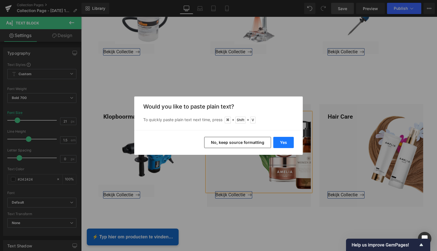
click at [286, 140] on button "Yes" at bounding box center [283, 142] width 21 height 11
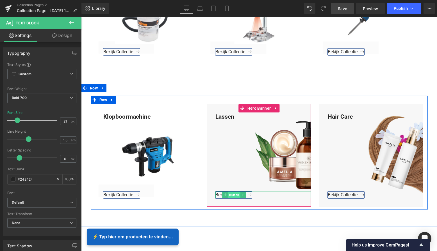
click at [232, 196] on span "Button" at bounding box center [234, 195] width 12 height 7
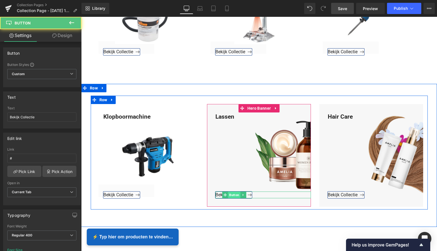
scroll to position [888, 0]
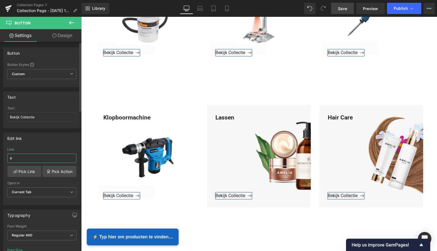
drag, startPoint x: 21, startPoint y: 159, endPoint x: 2, endPoint y: 160, distance: 19.2
click at [0, 159] on html "Button You are previewing how the will restyle your page. You can not edit Elem…" at bounding box center [218, 125] width 437 height 251
paste input "https://www.mzsgereedschap.nl/collections/lassen"
type input "https://www.mzsgereedschap.nl/collections/lassen"
click at [22, 170] on link "Pick Link" at bounding box center [24, 171] width 34 height 11
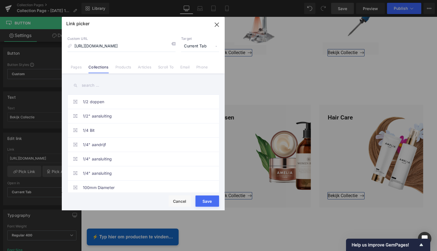
click at [206, 199] on button "Save" at bounding box center [207, 201] width 24 height 11
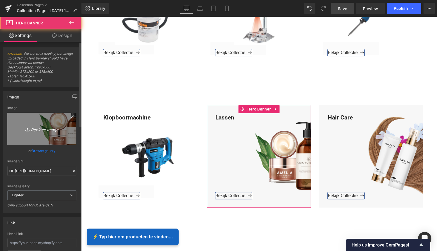
click at [46, 127] on icon "Replace Image" at bounding box center [41, 129] width 45 height 7
type input "C:\fakepath\Groen Modern Doe-het-zelf Instagram Stories (800 x 800 px)-3.png"
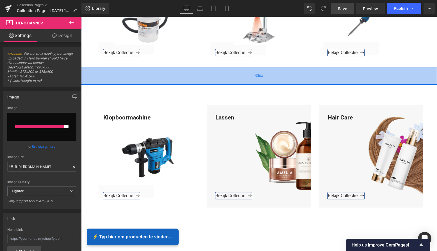
type input "https://ucarecdn.com/a3cc0bf9-18fd-47bd-9e2c-ca394f8a0fb1/-/format/auto/-/previ…"
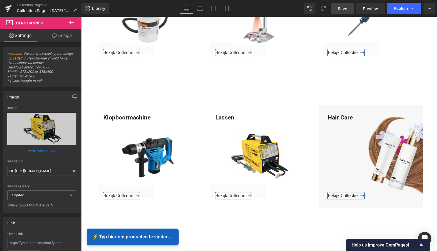
click at [343, 12] on link "Save" at bounding box center [342, 8] width 23 height 11
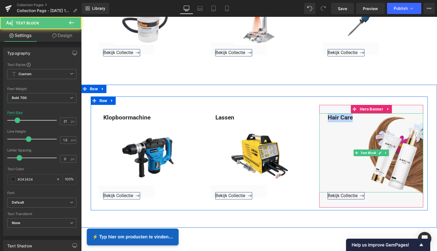
drag, startPoint x: 326, startPoint y: 117, endPoint x: 355, endPoint y: 116, distance: 29.5
click at [358, 116] on div "Hair Care" at bounding box center [371, 152] width 104 height 79
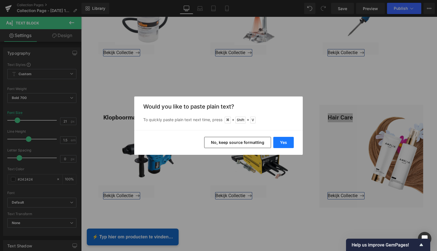
click at [290, 140] on button "Yes" at bounding box center [283, 142] width 21 height 11
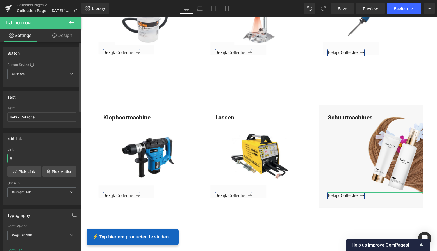
drag, startPoint x: 17, startPoint y: 157, endPoint x: 3, endPoint y: 157, distance: 13.5
click at [3, 157] on div "# Link # Pick Link Pick Action Current Tab New Tab Open in Current Tab Current …" at bounding box center [41, 177] width 77 height 58
drag, startPoint x: 20, startPoint y: 160, endPoint x: 2, endPoint y: 160, distance: 17.7
click at [0, 159] on div "Edit link # Link # Pick Link Pick Action Current Tab New Tab Open in Current Ta…" at bounding box center [42, 167] width 84 height 77
paste input "https://www.mzsgereedschap.nl/collections/schuurmachines"
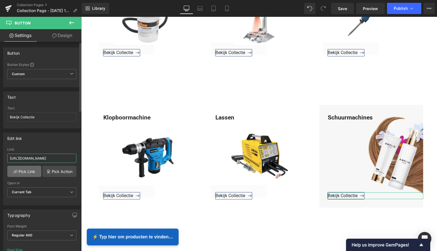
type input "https://www.mzsgereedschap.nl/collections/schuurmachines"
click at [22, 172] on link "Pick Link" at bounding box center [24, 171] width 34 height 11
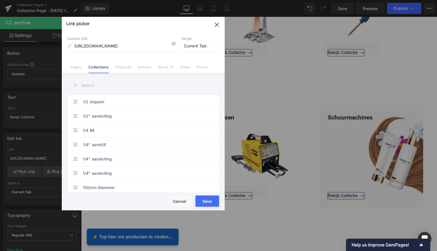
click at [206, 200] on button "Save" at bounding box center [207, 201] width 24 height 11
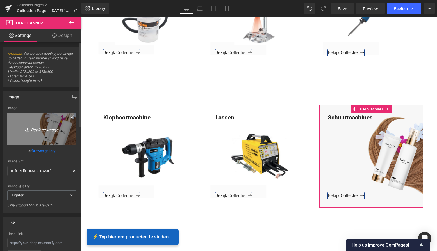
click at [45, 130] on icon "Replace Image" at bounding box center [41, 129] width 45 height 7
type input "C:\fakepath\Groen Modern Doe-het-zelf Instagram Stories (800 x 800 px)-3.png"
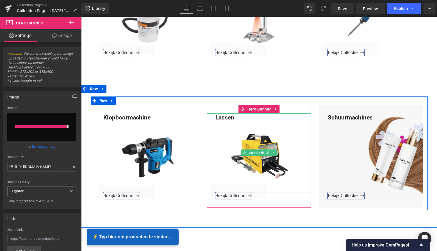
type input "https://ucarecdn.com/919b2768-fa37-4ba0-9c95-88807e3120ca/-/format/auto/-/previ…"
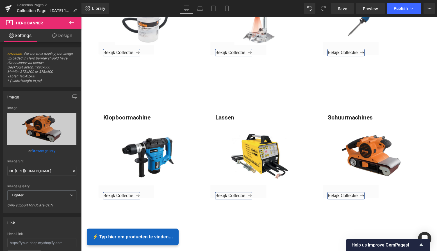
click at [351, 15] on div "Library Desktop Desktop Laptop Tablet Mobile Save Preview Publish Scheduled Vie…" at bounding box center [259, 8] width 356 height 17
click at [345, 11] on span "Save" at bounding box center [342, 9] width 9 height 6
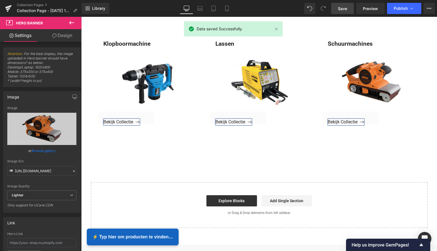
scroll to position [976, 0]
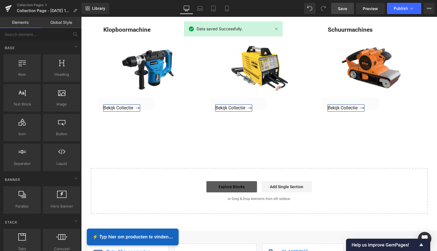
click at [239, 187] on link "Explore Blocks" at bounding box center [231, 186] width 51 height 11
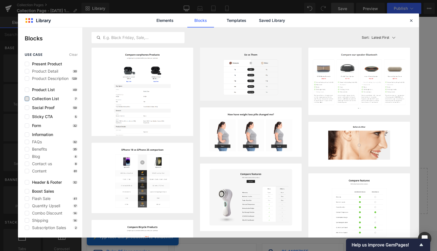
click at [28, 99] on label at bounding box center [27, 99] width 4 height 4
click at [27, 99] on input "checkbox" at bounding box center [27, 99] width 0 height 0
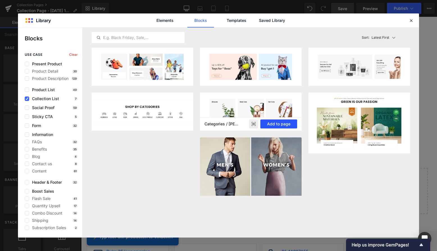
click at [283, 126] on button "Add to page" at bounding box center [278, 124] width 37 height 9
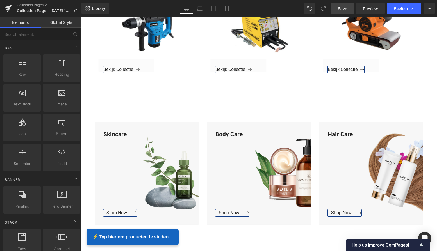
scroll to position [1042, 0]
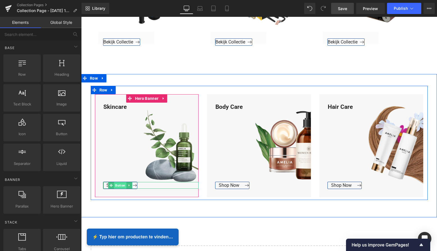
click at [115, 186] on span "Button" at bounding box center [120, 185] width 12 height 7
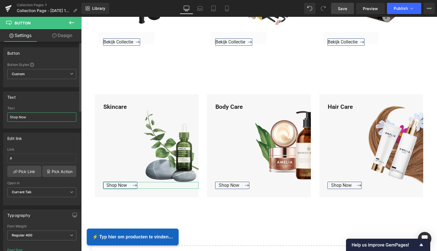
drag, startPoint x: 31, startPoint y: 118, endPoint x: 1, endPoint y: 118, distance: 30.3
click at [1, 118] on div "Text Shop Now Text Shop Now" at bounding box center [42, 107] width 84 height 41
type input "Bekijk Collectie"
drag, startPoint x: 39, startPoint y: 117, endPoint x: 13, endPoint y: 117, distance: 26.4
click at [9, 117] on input "Bekijk Collectie" at bounding box center [41, 117] width 69 height 9
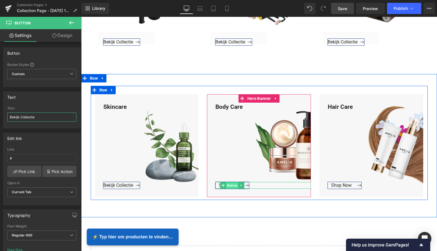
click at [230, 184] on span "Button" at bounding box center [232, 185] width 12 height 7
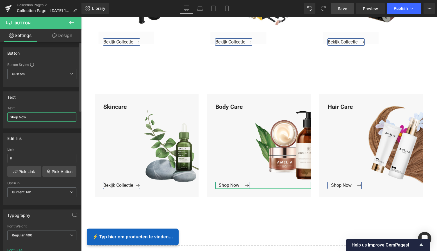
drag, startPoint x: 34, startPoint y: 118, endPoint x: 1, endPoint y: 115, distance: 33.0
click at [1, 115] on div "Text Shop Now Text Shop Now" at bounding box center [42, 107] width 84 height 41
paste input "Bekijk Collectie"
type input "Bekijk Collectie"
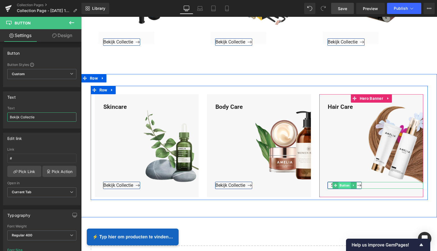
click at [340, 184] on span "Button" at bounding box center [345, 185] width 12 height 7
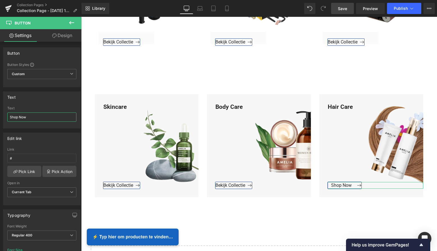
drag, startPoint x: 13, startPoint y: 117, endPoint x: -8, endPoint y: 116, distance: 20.5
click at [0, 116] on html "Button You are previewing how the will restyle your page. You can not edit Elem…" at bounding box center [218, 125] width 437 height 251
paste input "Bekijk Collectie"
type input "Bekijk Collectie"
click at [344, 9] on span "Save" at bounding box center [342, 9] width 9 height 6
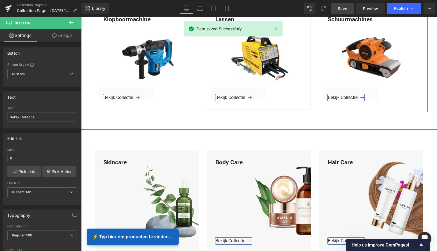
scroll to position [992, 0]
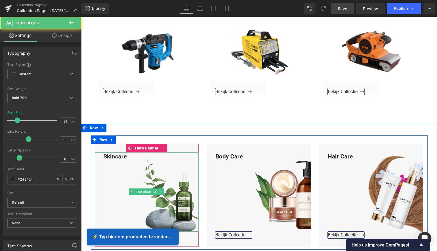
drag, startPoint x: 134, startPoint y: 157, endPoint x: 126, endPoint y: 156, distance: 8.4
click at [134, 157] on div "Skincare" at bounding box center [147, 192] width 104 height 79
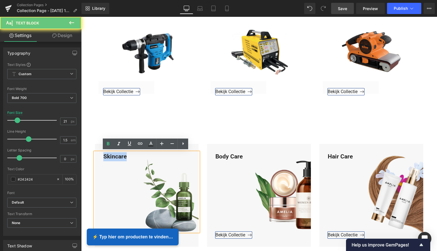
drag, startPoint x: 126, startPoint y: 156, endPoint x: 99, endPoint y: 155, distance: 26.4
click at [99, 154] on div "Skincare" at bounding box center [147, 192] width 104 height 79
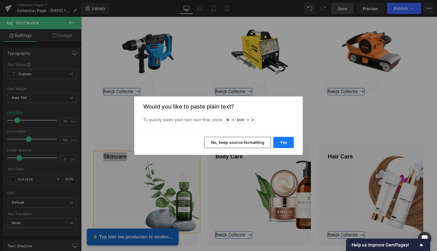
click at [282, 140] on button "Yes" at bounding box center [283, 142] width 21 height 11
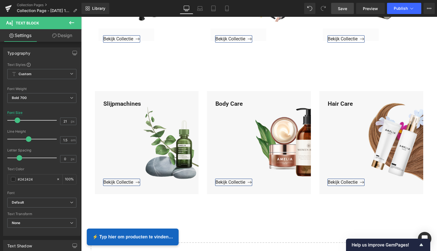
scroll to position [1047, 0]
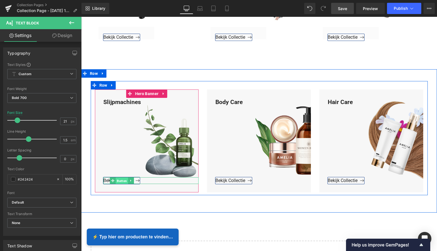
click at [119, 181] on span "Button" at bounding box center [122, 181] width 12 height 7
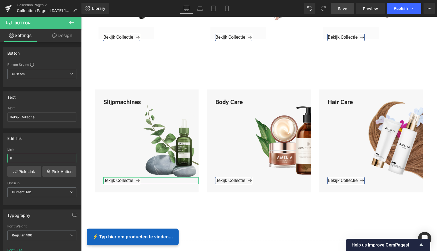
drag, startPoint x: 9, startPoint y: 159, endPoint x: -10, endPoint y: 157, distance: 18.9
click at [0, 157] on html "Button You are previewing how the will restyle your page. You can not edit Elem…" at bounding box center [218, 125] width 437 height 251
paste input "https://www.mzsgereedschap.nl/collections/slijpmachines"
type input "https://www.mzsgereedschap.nl/collections/slijpmachines"
click at [23, 172] on link "Pick Link" at bounding box center [24, 171] width 34 height 11
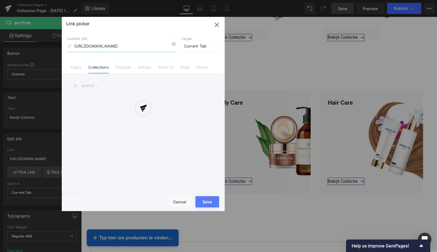
scroll to position [0, 11]
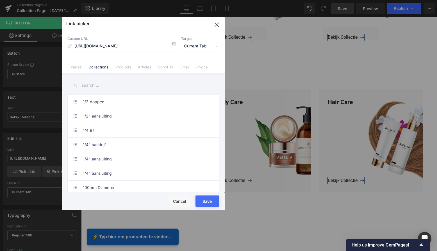
click at [205, 202] on button "Save" at bounding box center [207, 201] width 24 height 11
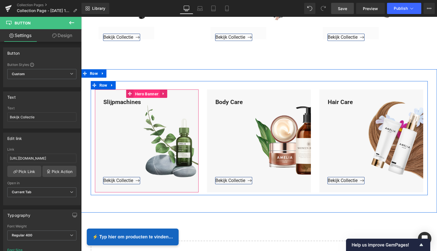
click at [147, 93] on span "Hero Banner" at bounding box center [147, 94] width 26 height 8
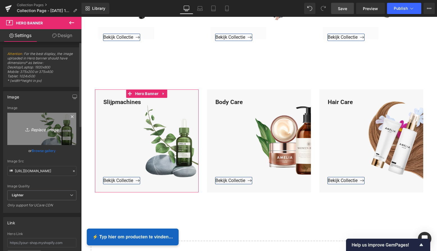
click at [51, 129] on icon "Replace Image" at bounding box center [41, 129] width 45 height 7
type input "C:\fakepath\Groen Modern Doe-het-zelf Instagram Stories (800 x 800 px)-3.png"
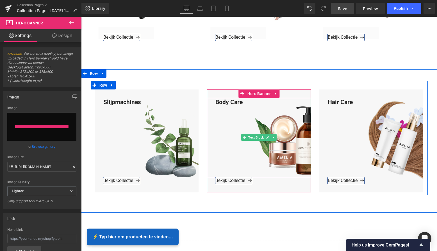
type input "https://ucarecdn.com/a7e45199-71c6-40a6-b7b9-d702d1163f72/-/format/auto/-/previ…"
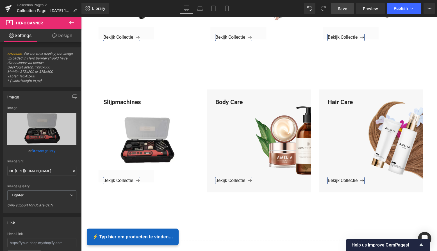
click at [338, 10] on link "Save" at bounding box center [342, 8] width 23 height 11
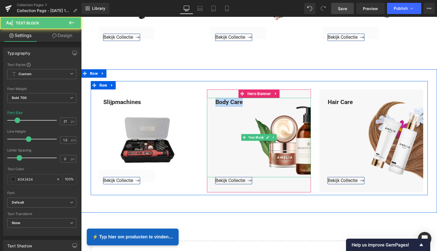
drag, startPoint x: 212, startPoint y: 101, endPoint x: 249, endPoint y: 101, distance: 37.4
click at [249, 101] on div "Body Care" at bounding box center [259, 137] width 104 height 79
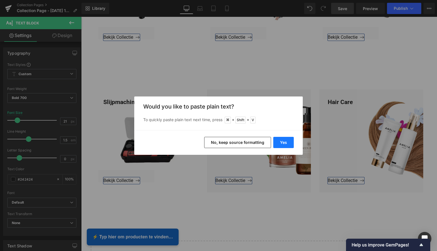
click at [286, 144] on button "Yes" at bounding box center [283, 142] width 21 height 11
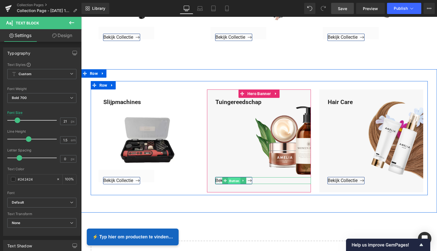
click at [231, 180] on span "Button" at bounding box center [234, 181] width 12 height 7
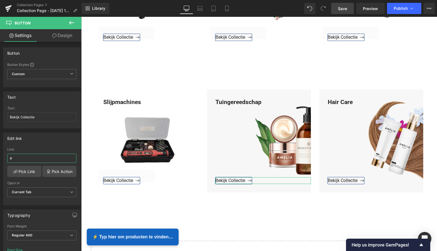
drag, startPoint x: 18, startPoint y: 158, endPoint x: -1, endPoint y: 157, distance: 18.6
click at [0, 157] on html "Button You are previewing how the will restyle your page. You can not edit Elem…" at bounding box center [218, 125] width 437 height 251
paste input "https://www.mzsgereedschap.nl/collections/tuingereedschap"
type input "https://www.mzsgereedschap.nl/collections/tuingereedschap"
click at [21, 172] on link "Pick Link" at bounding box center [24, 171] width 34 height 11
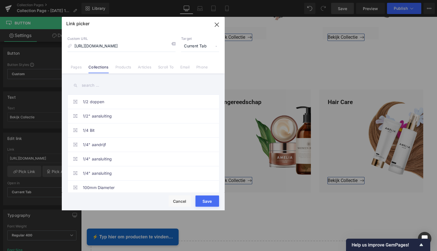
click at [207, 199] on button "Save" at bounding box center [207, 201] width 24 height 11
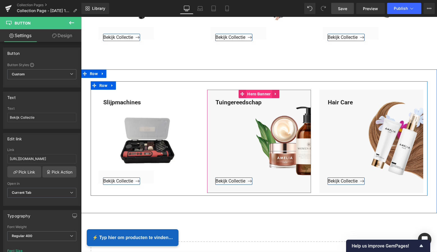
click at [262, 93] on span "Hero Banner" at bounding box center [259, 94] width 26 height 8
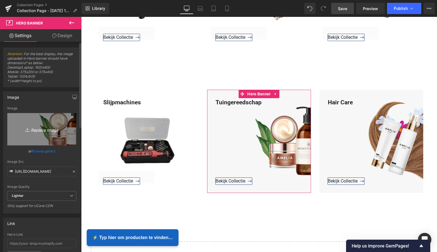
click at [42, 131] on icon "Replace Image" at bounding box center [41, 129] width 45 height 7
type input "C:\fakepath\Groen Modern Doe-het-zelf Instagram Stories (800 x 800 px)-3.png"
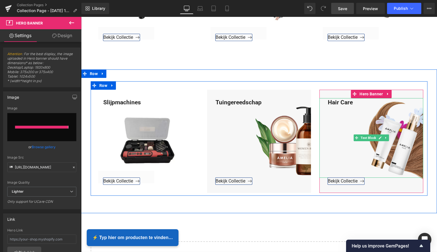
type input "https://ucarecdn.com/38b276d4-6de2-4afb-8ddf-6c804162165f/-/format/auto/-/previ…"
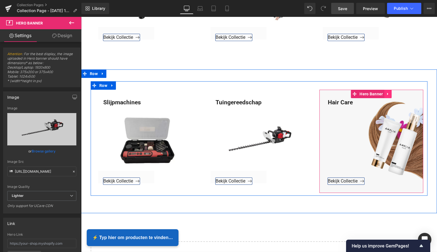
click at [387, 94] on icon at bounding box center [388, 94] width 4 height 4
click at [391, 93] on icon at bounding box center [392, 94] width 4 height 4
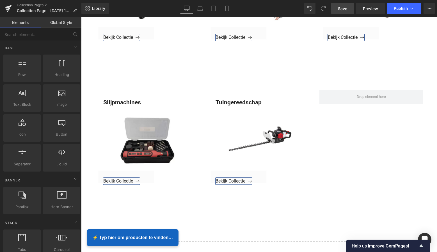
click at [340, 9] on span "Save" at bounding box center [342, 9] width 9 height 6
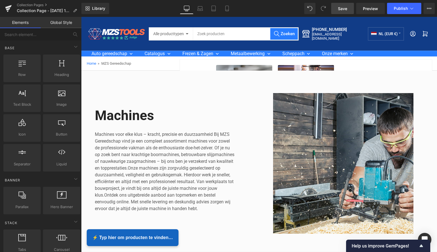
scroll to position [0, 0]
click at [10, 7] on icon at bounding box center [8, 7] width 6 height 4
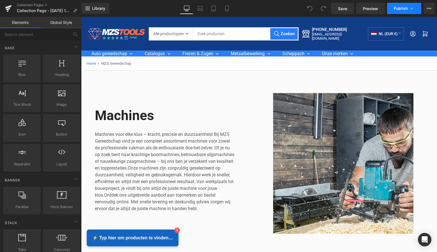
click at [408, 10] on button "Publish" at bounding box center [404, 8] width 34 height 11
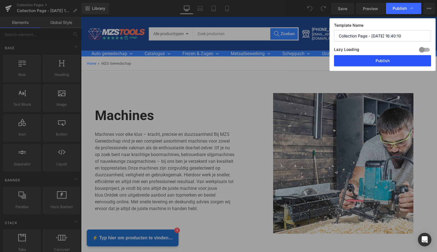
click at [381, 58] on button "Publish" at bounding box center [382, 60] width 97 height 11
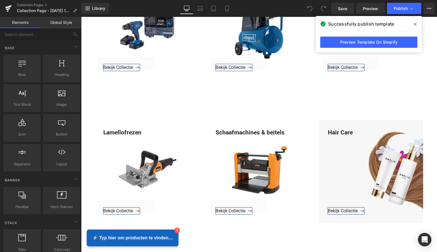
scroll to position [293, 0]
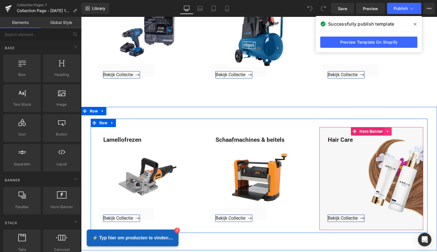
click at [386, 131] on icon at bounding box center [388, 131] width 4 height 4
click at [390, 131] on icon at bounding box center [392, 131] width 4 height 4
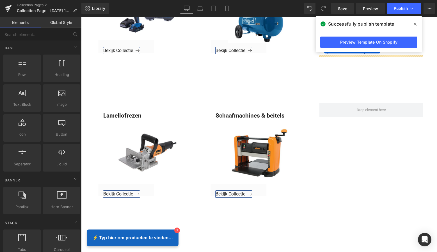
scroll to position [311, 0]
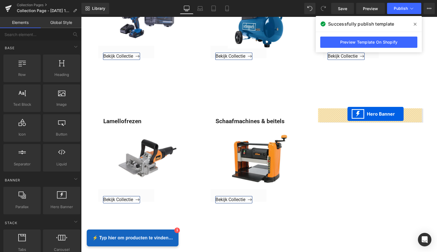
drag, startPoint x: 240, startPoint y: 109, endPoint x: 348, endPoint y: 114, distance: 107.4
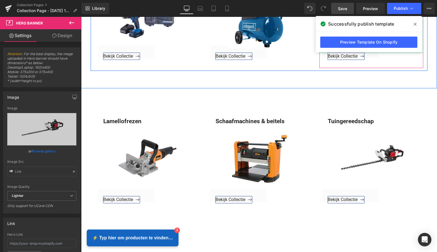
click at [345, 10] on span "Save" at bounding box center [342, 9] width 9 height 6
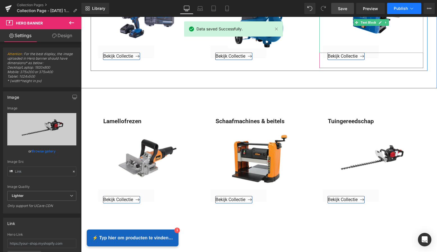
click at [405, 10] on span "Publish" at bounding box center [401, 8] width 14 height 4
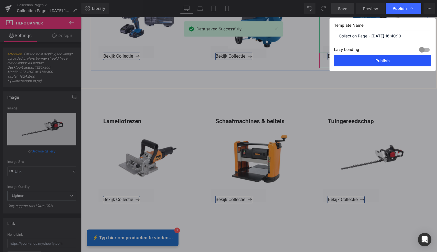
click at [387, 60] on button "Publish" at bounding box center [382, 60] width 97 height 11
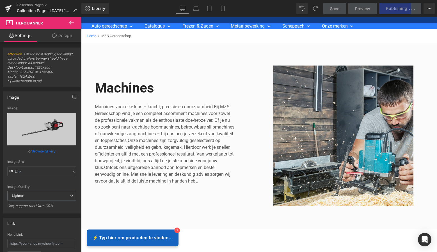
scroll to position [27, 0]
